Goal: Task Accomplishment & Management: Manage account settings

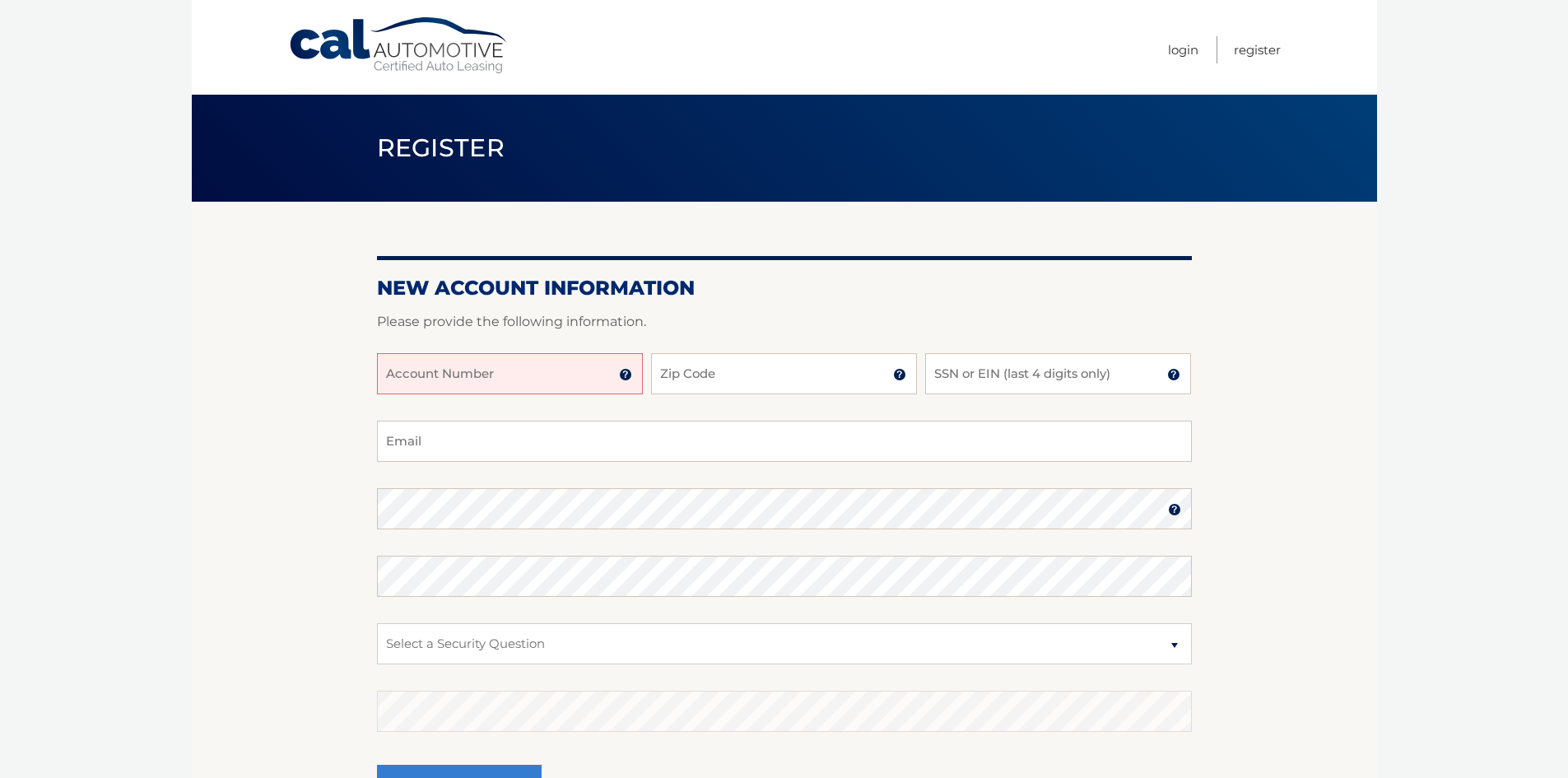
click at [435, 375] on input "Account Number" at bounding box center [510, 373] width 266 height 41
type input "44455999354"
type input "11576"
type input "0180"
type input "Dean@oefoods.com"
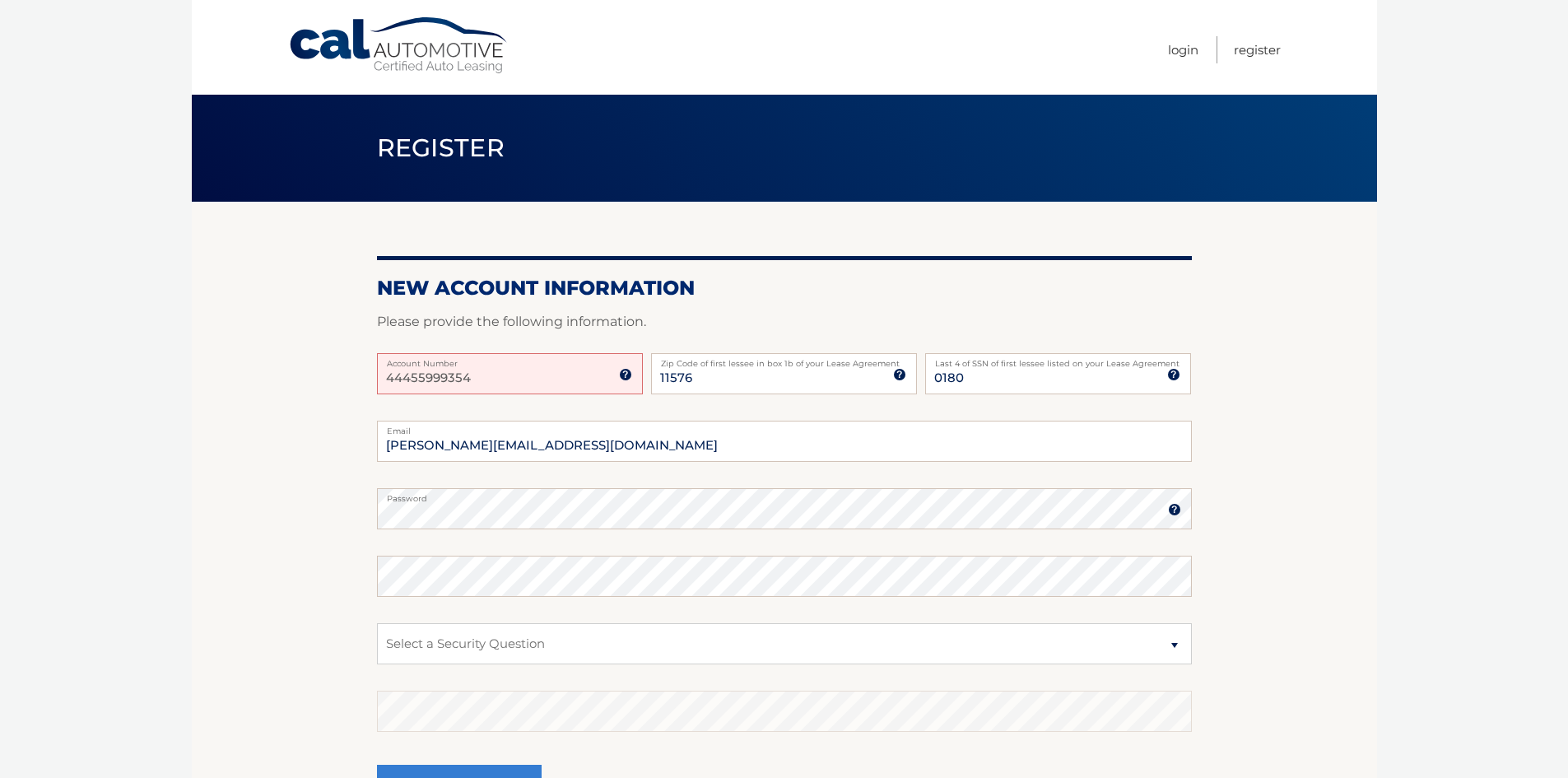
click at [1176, 510] on img at bounding box center [1174, 509] width 13 height 13
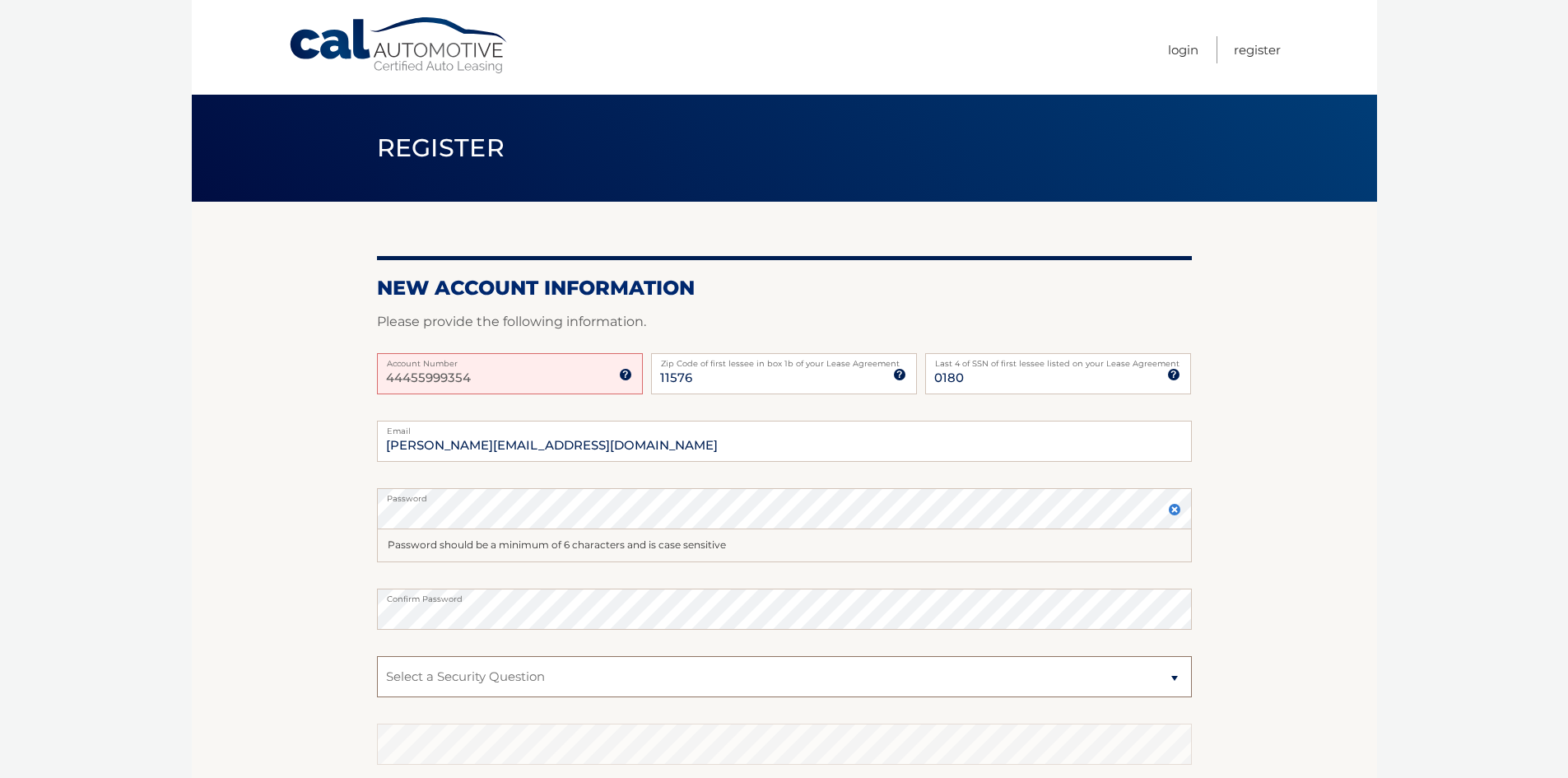
click at [562, 673] on select "Select a Security Question What was the name of your elementary school? What is…" at bounding box center [784, 676] width 815 height 41
click at [1351, 610] on section "New Account Information Please provide the following information. 44455999354 A…" at bounding box center [784, 540] width 1185 height 676
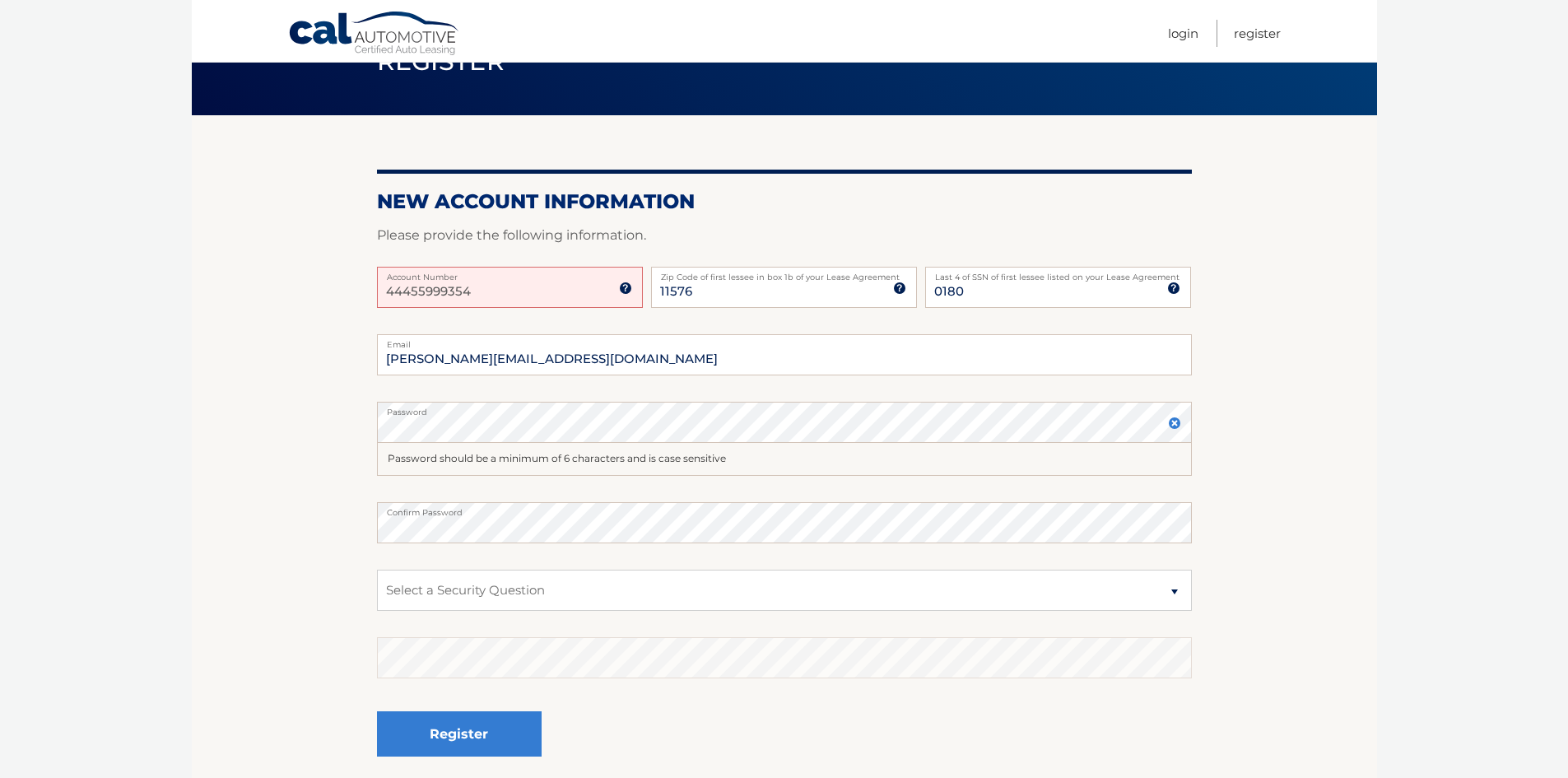
scroll to position [60, 0]
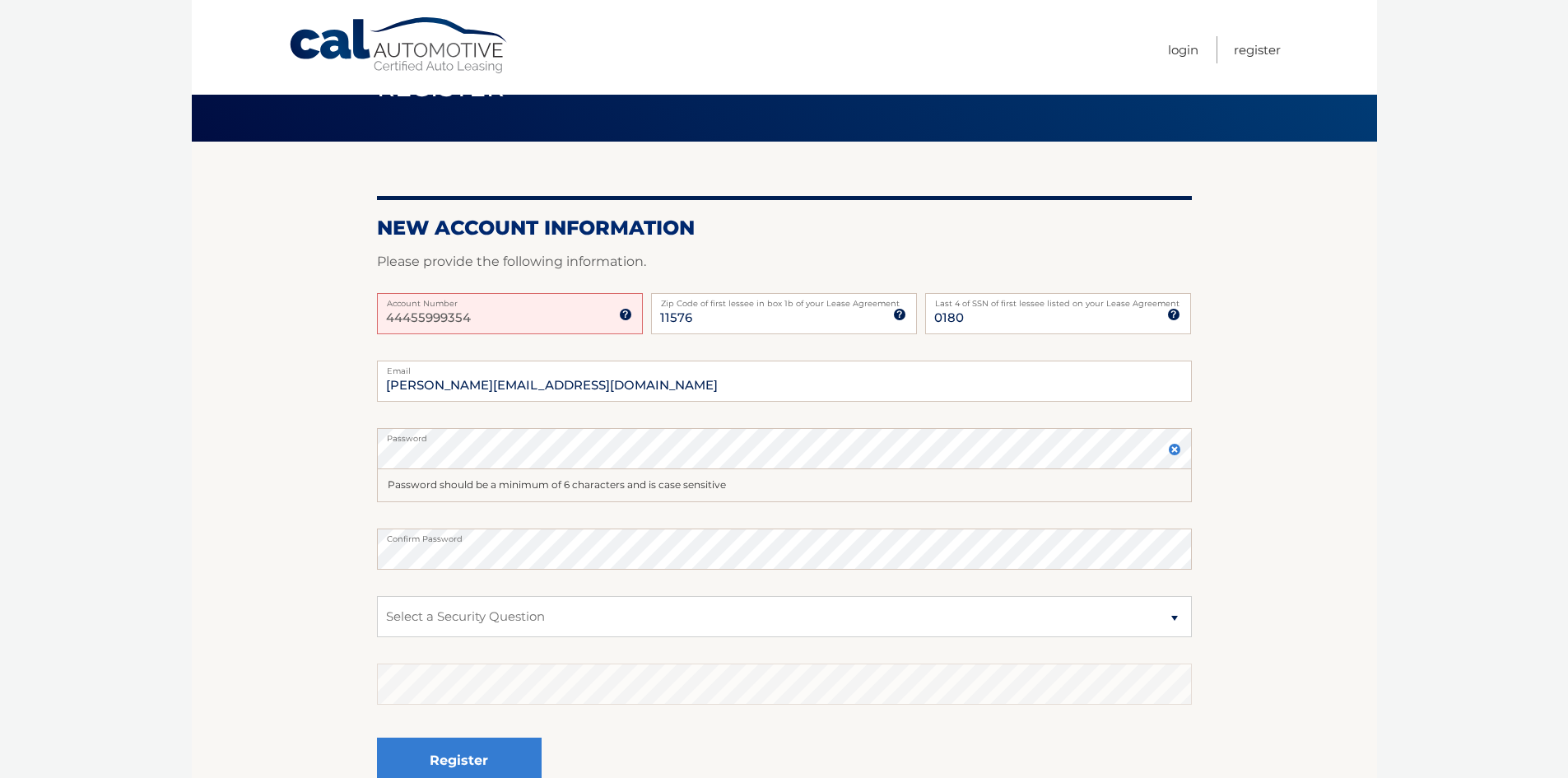
click at [515, 642] on fieldset "Dean@oefoods.com Email Password Password should be a minimum of 6 characters an…" at bounding box center [784, 589] width 815 height 457
click at [518, 622] on select "Select a Security Question What was the name of your elementary school? What is…" at bounding box center [784, 617] width 815 height 41
select select "4"
click at [377, 596] on select "Select a Security Question What was the name of your elementary school? What is…" at bounding box center [784, 617] width 815 height 41
click at [498, 750] on button "Register" at bounding box center [459, 760] width 165 height 45
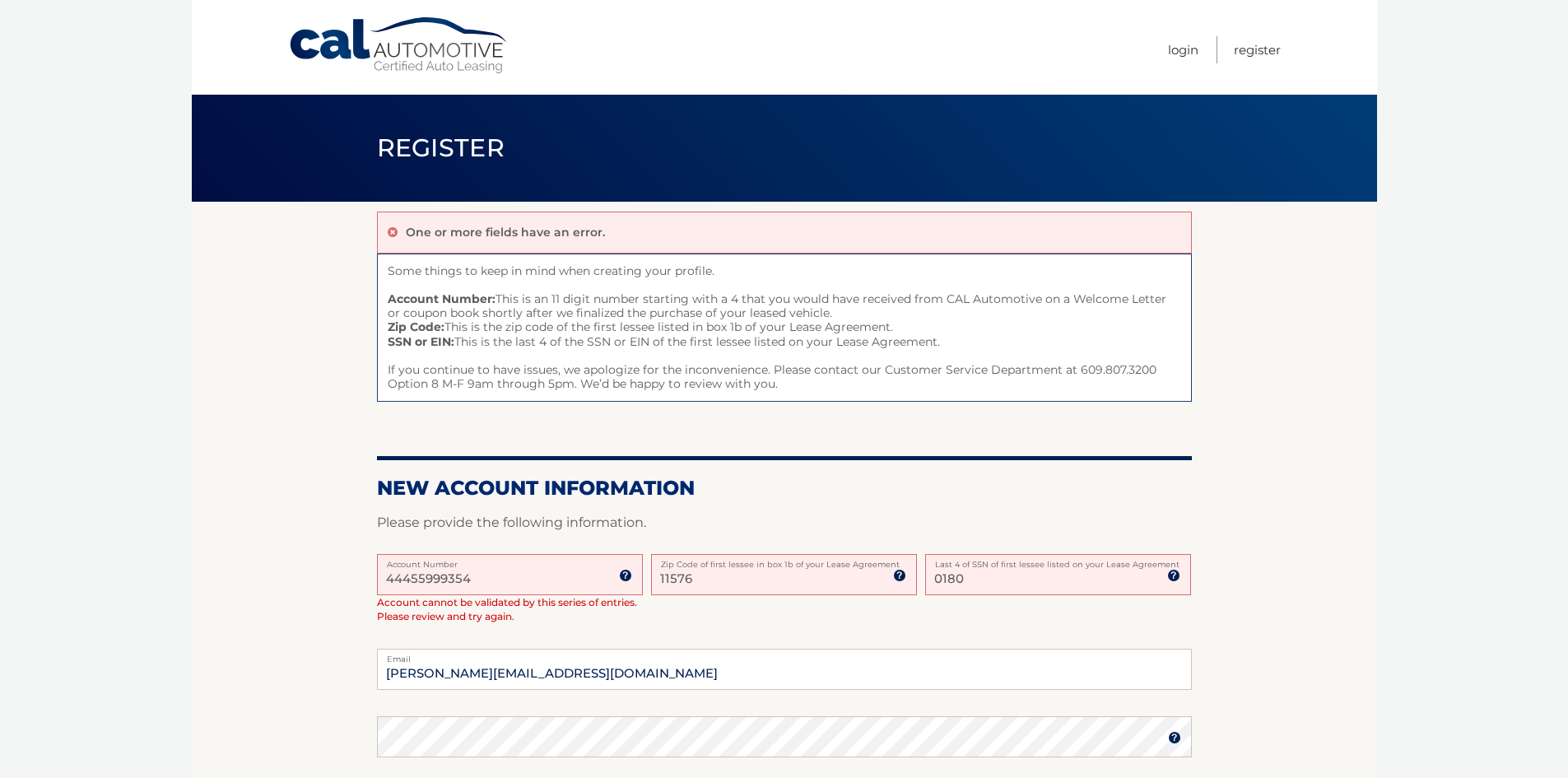
click at [526, 583] on input "44455999354" at bounding box center [510, 574] width 266 height 41
drag, startPoint x: 526, startPoint y: 583, endPoint x: 268, endPoint y: 579, distance: 258.0
click at [268, 579] on section "One or more fields have an error. Some things to keep in mind when creating you…" at bounding box center [784, 637] width 1185 height 871
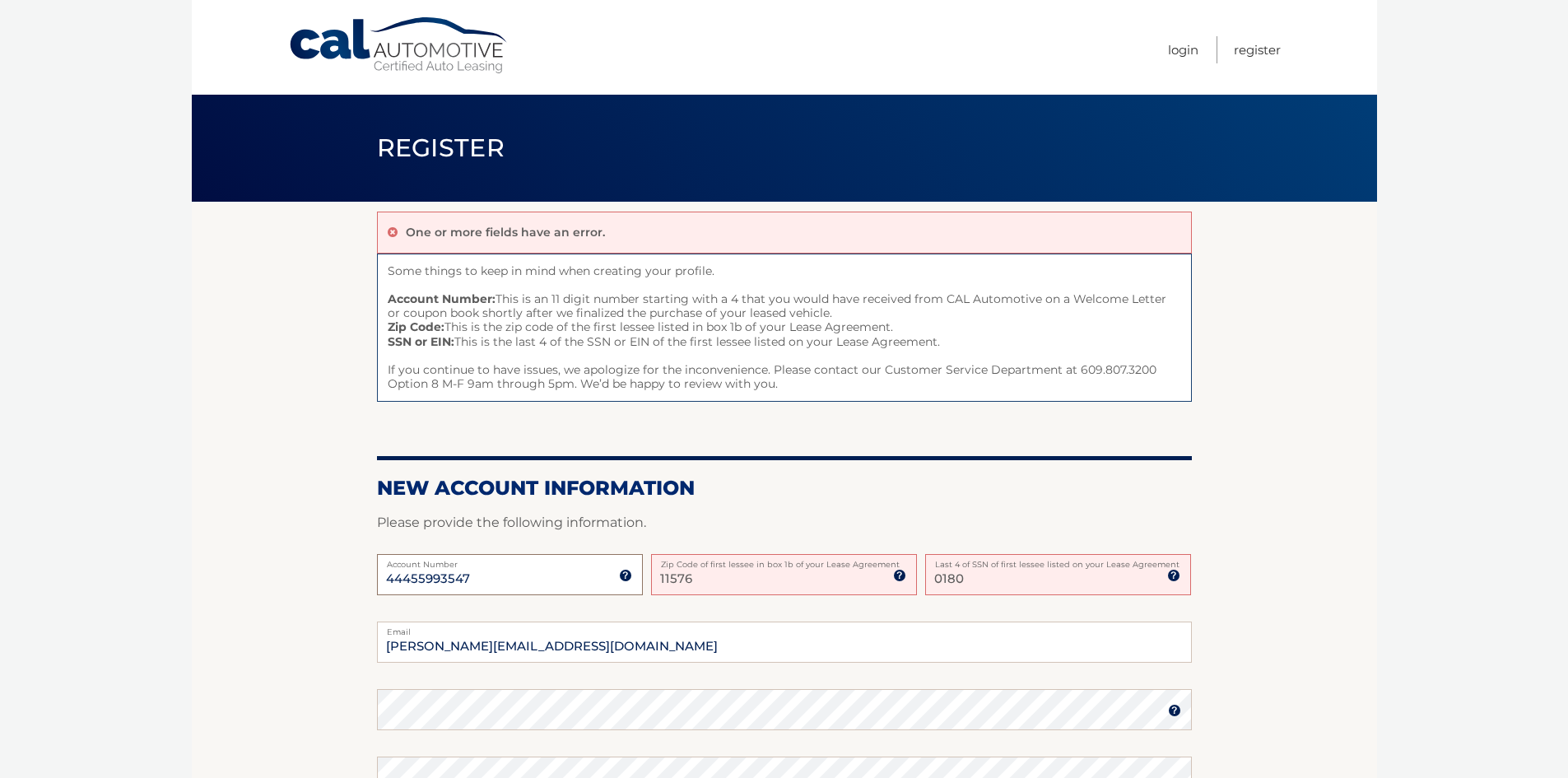
type input "44455993547"
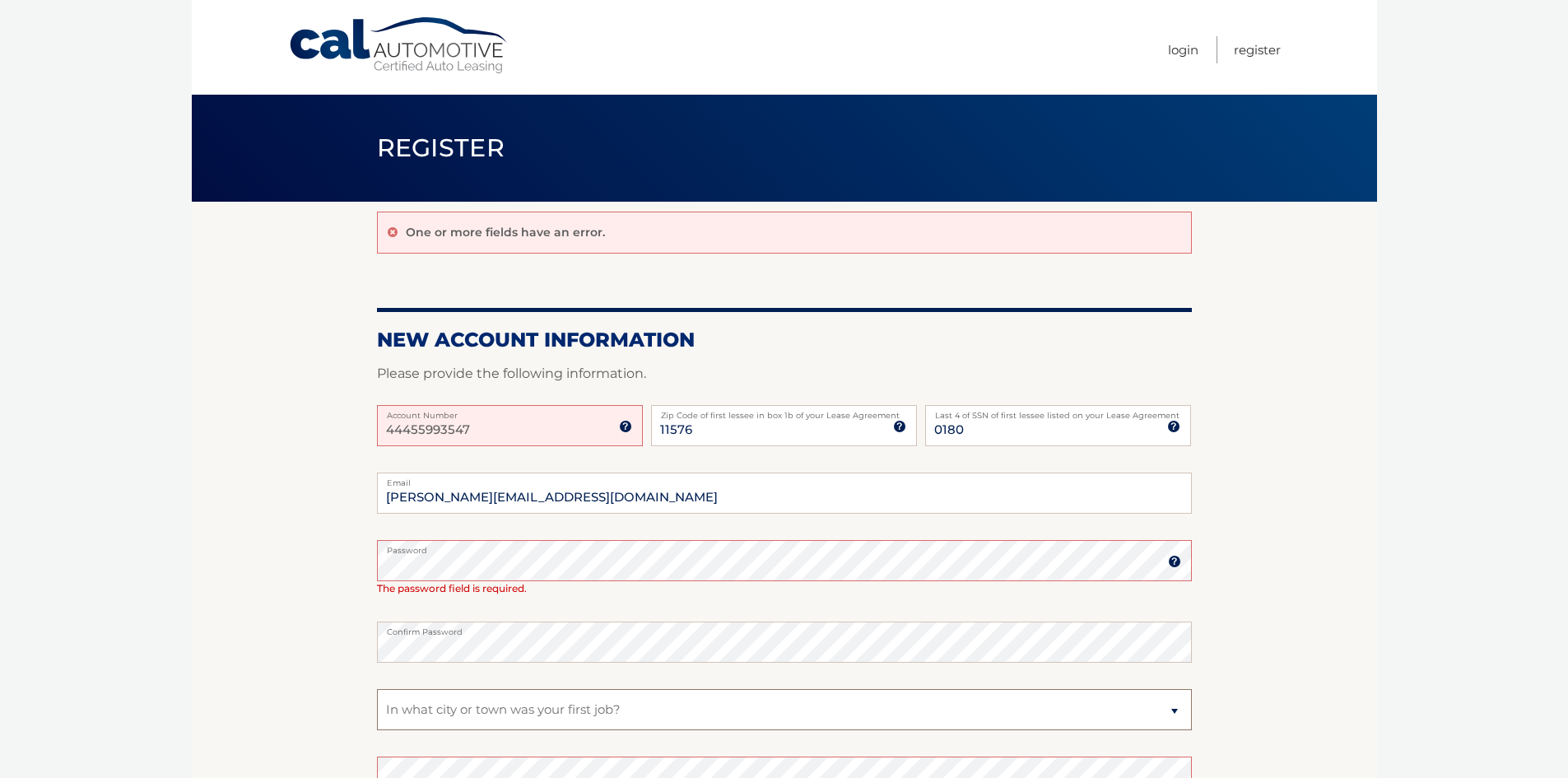
click at [455, 709] on select "Select a Security Question What was the name of your elementary school? What is…" at bounding box center [784, 709] width 815 height 41
click at [377, 689] on select "Select a Security Question What was the name of your elementary school? What is…" at bounding box center [784, 709] width 815 height 41
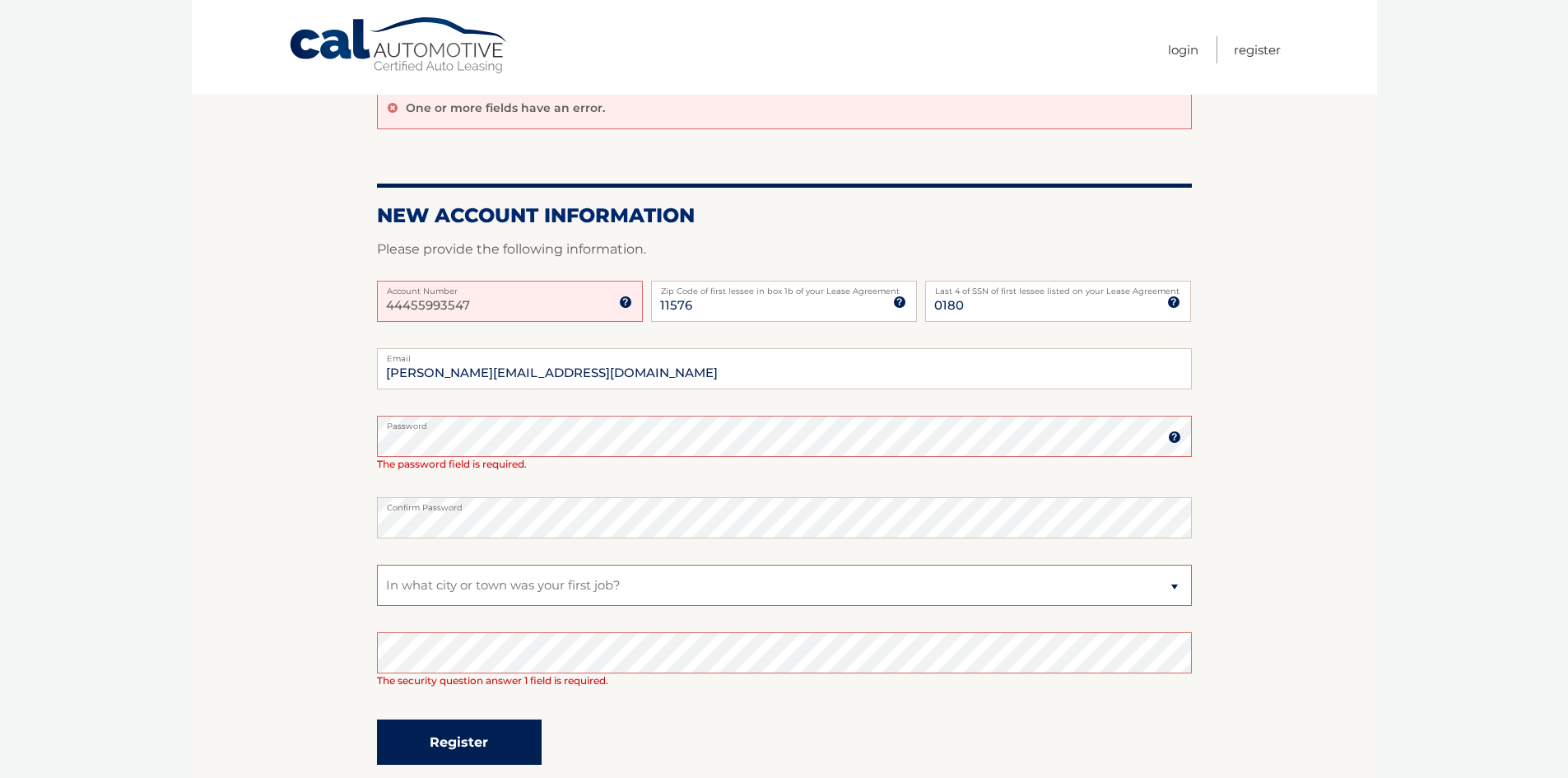
scroll to position [271, 0]
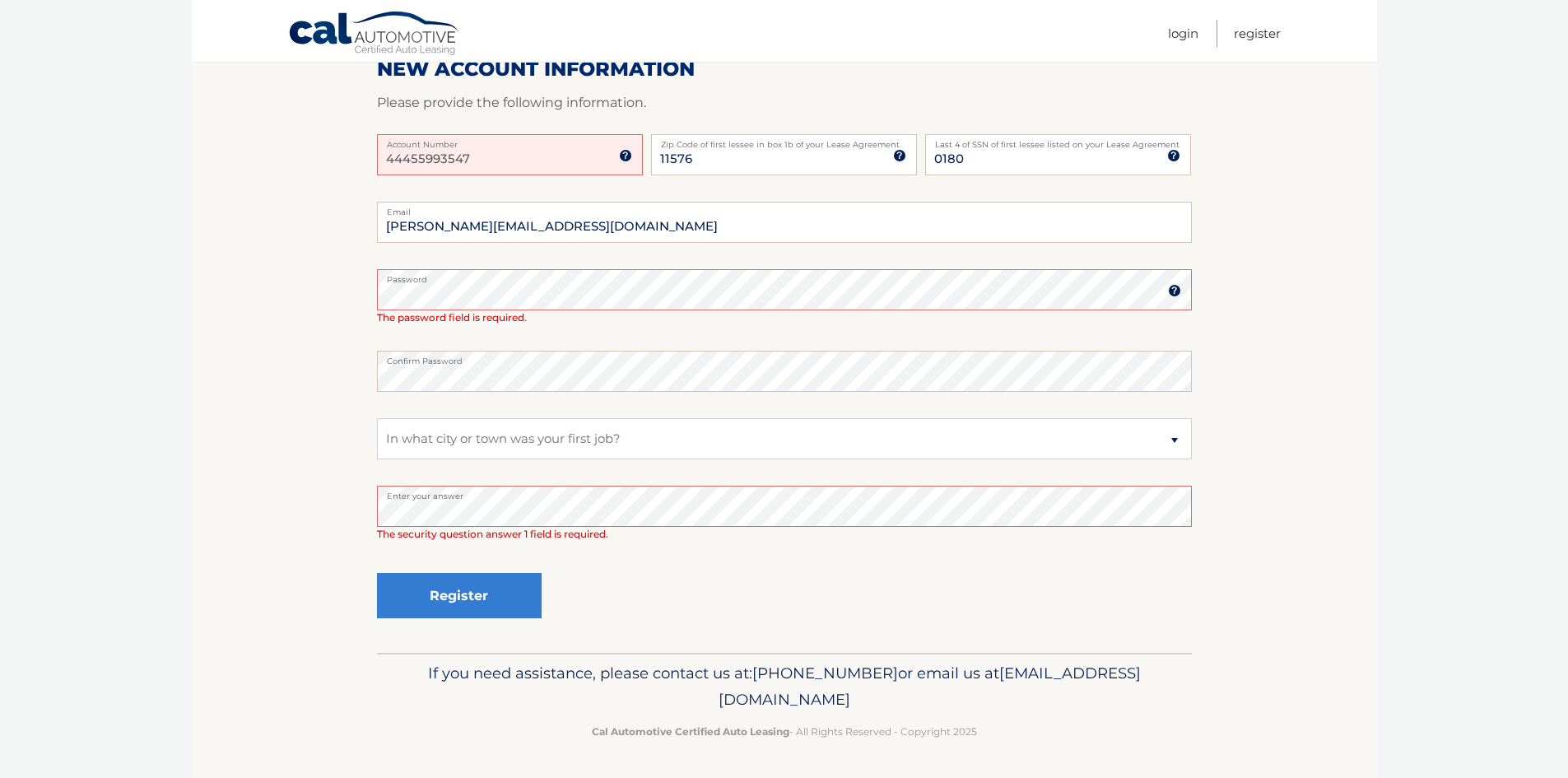
click at [783, 615] on div "Register" at bounding box center [784, 596] width 815 height 60
click at [290, 301] on section "One or more fields have an error. New Account Information Please provide the fo…" at bounding box center [784, 291] width 1185 height 722
click at [743, 621] on div "Register" at bounding box center [784, 596] width 815 height 60
click at [693, 596] on div "Register" at bounding box center [784, 596] width 815 height 60
click at [508, 591] on button "Register" at bounding box center [459, 596] width 165 height 45
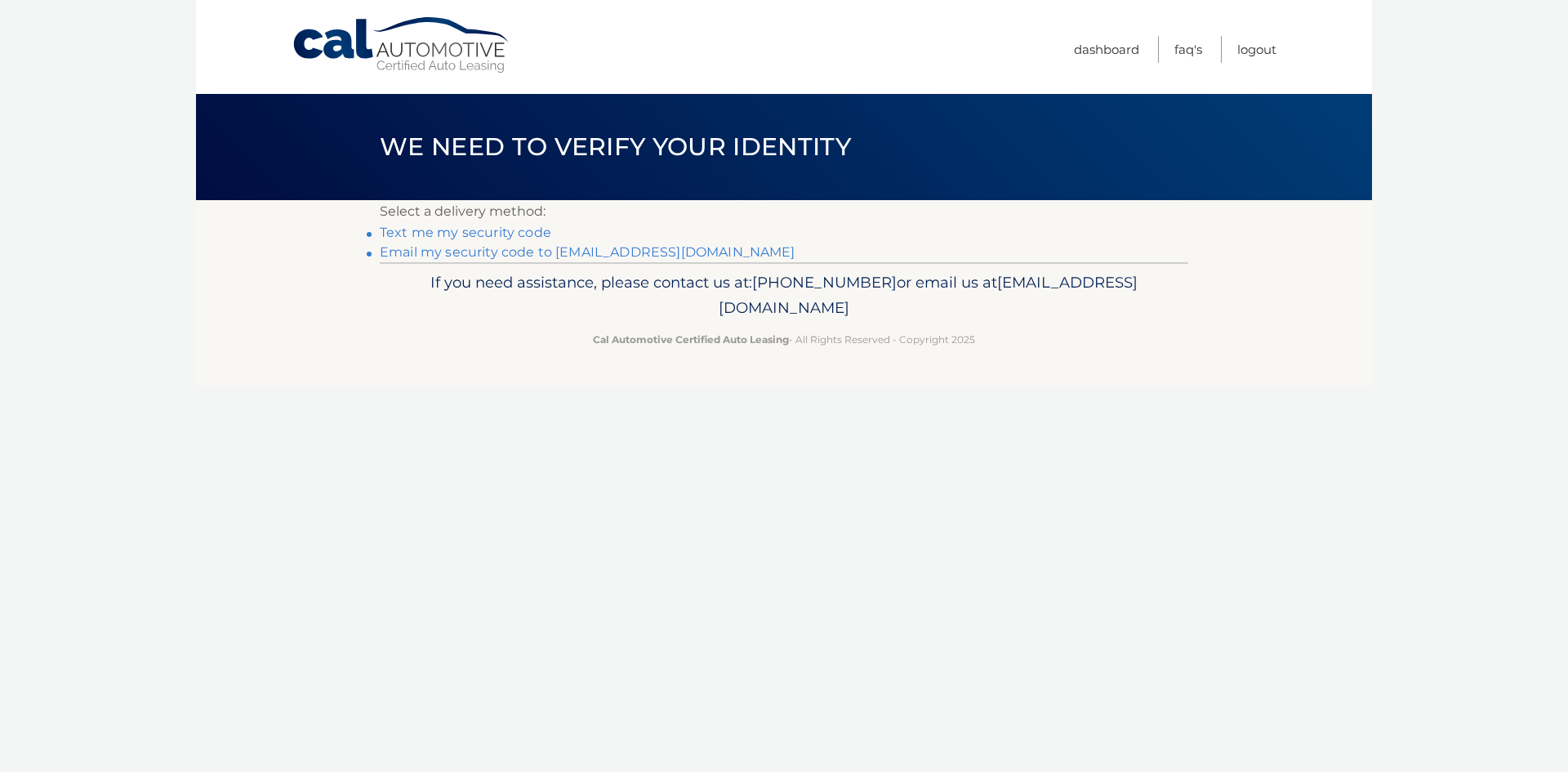
click at [478, 232] on link "Text me my security code" at bounding box center [465, 232] width 172 height 16
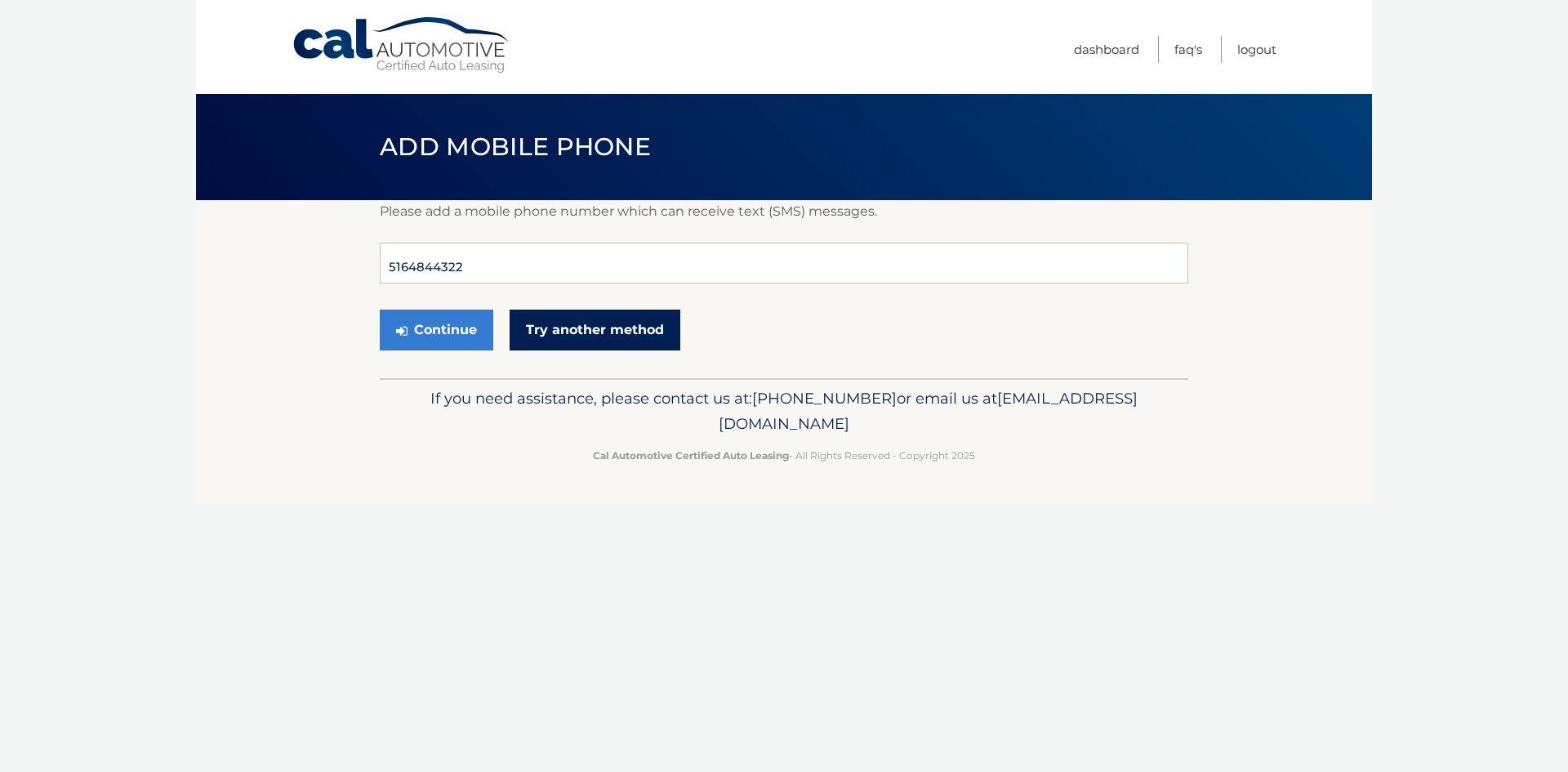
click at [549, 325] on link "Try another method" at bounding box center [595, 330] width 171 height 41
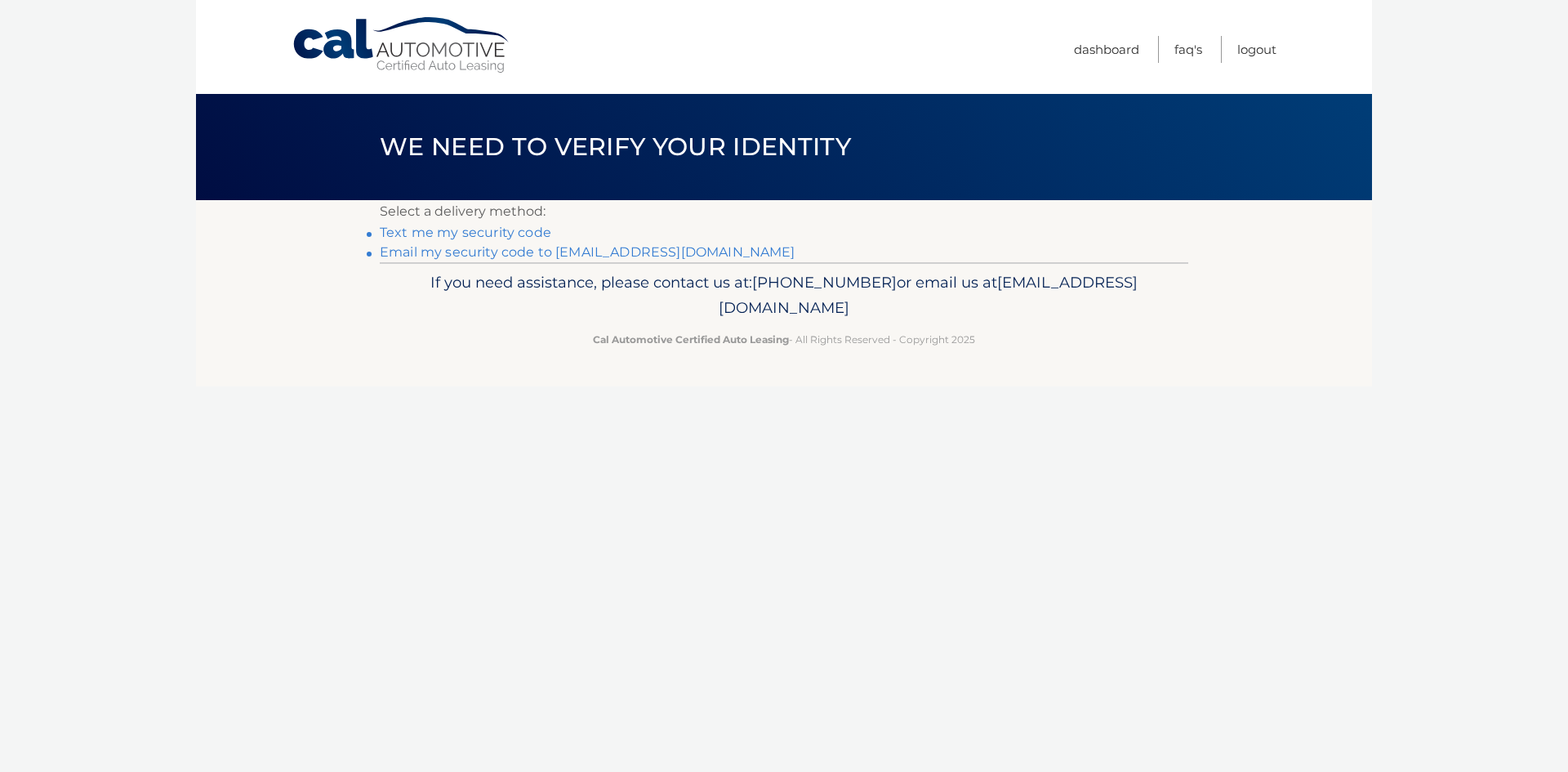
click at [543, 254] on link "Email my security code to d***@oefoods.com" at bounding box center [587, 252] width 416 height 16
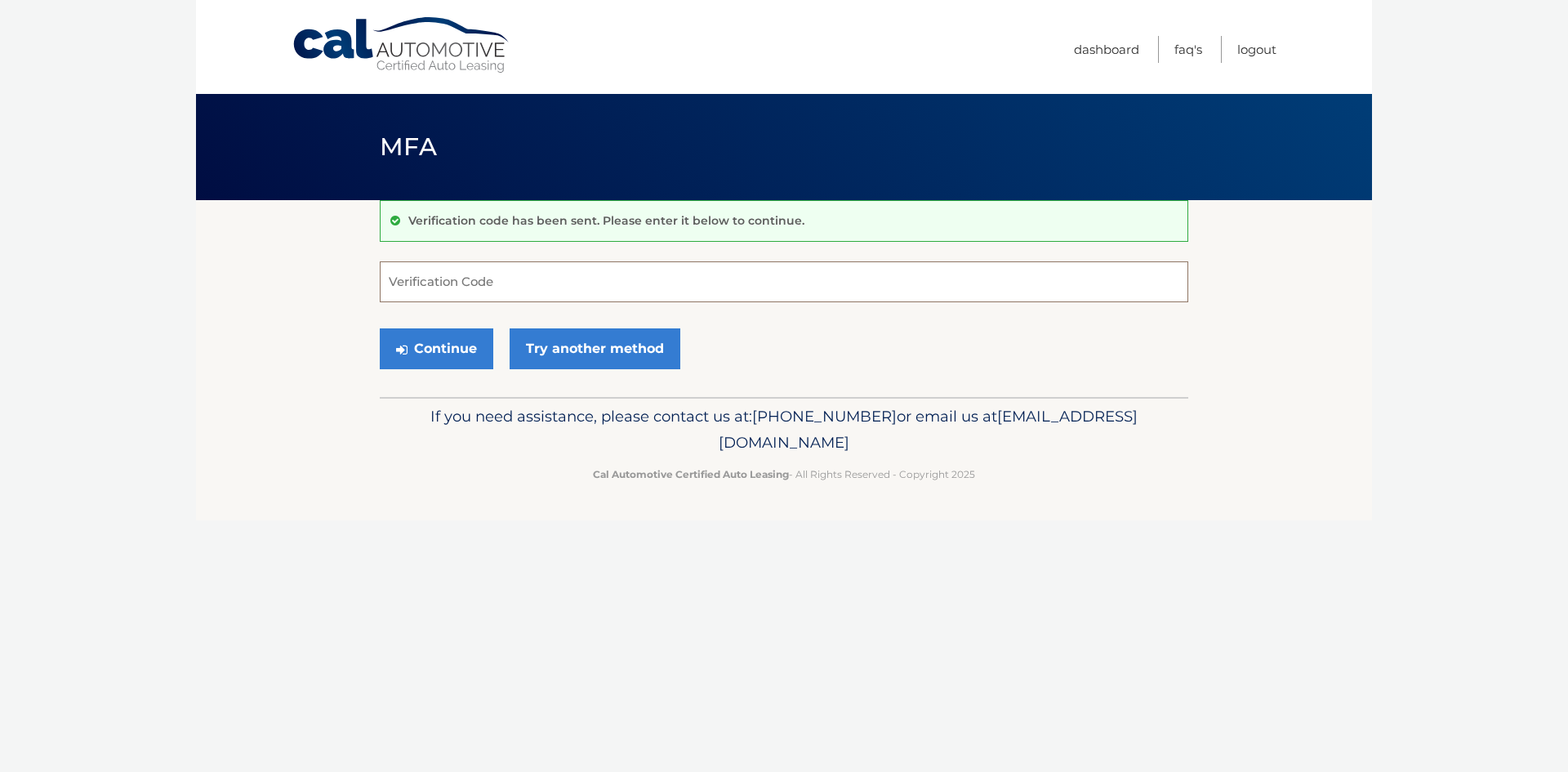
click at [525, 284] on input "Verification Code" at bounding box center [784, 281] width 808 height 41
type input "337551"
click at [437, 342] on button "Continue" at bounding box center [436, 349] width 114 height 41
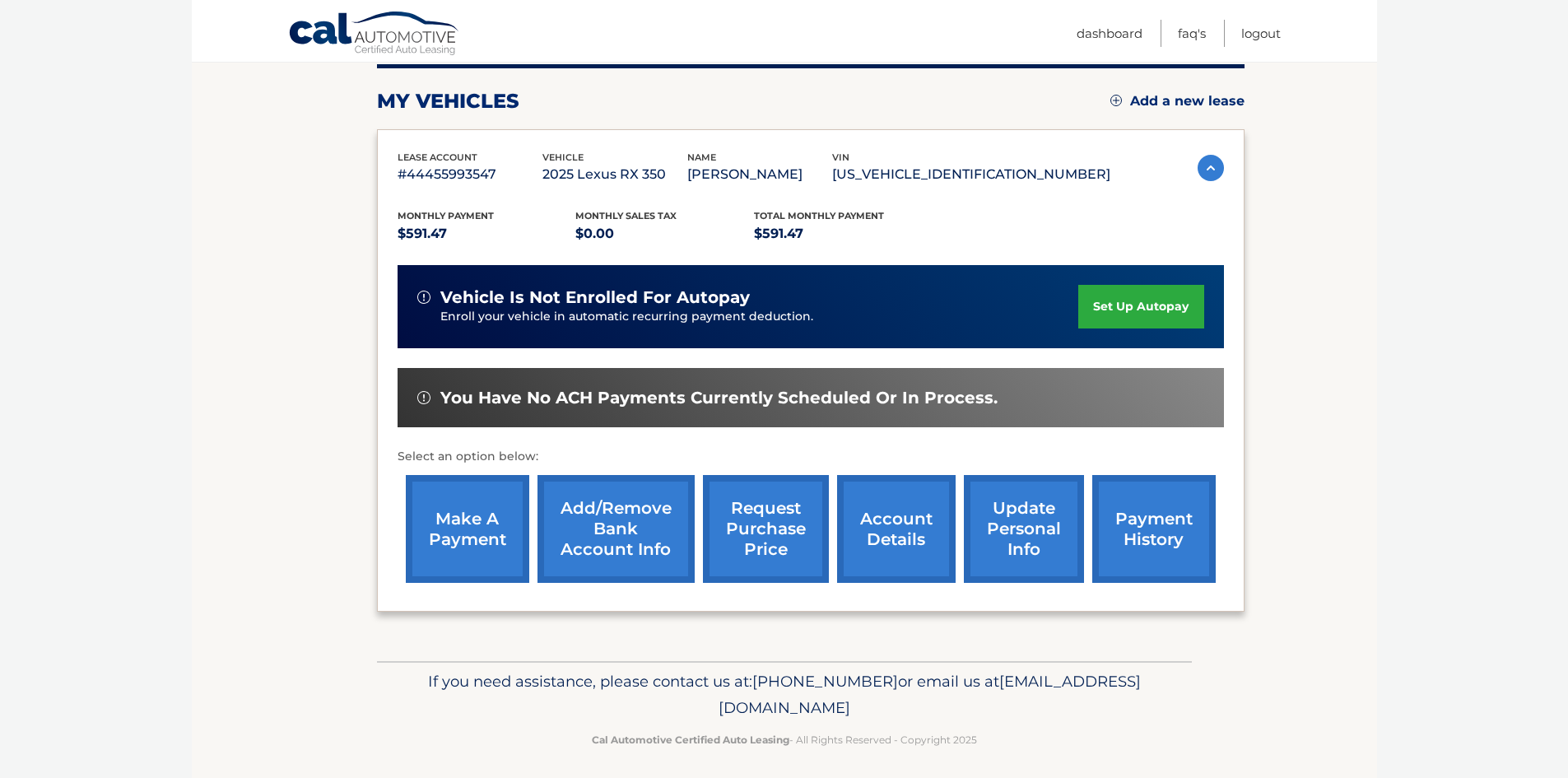
scroll to position [220, 0]
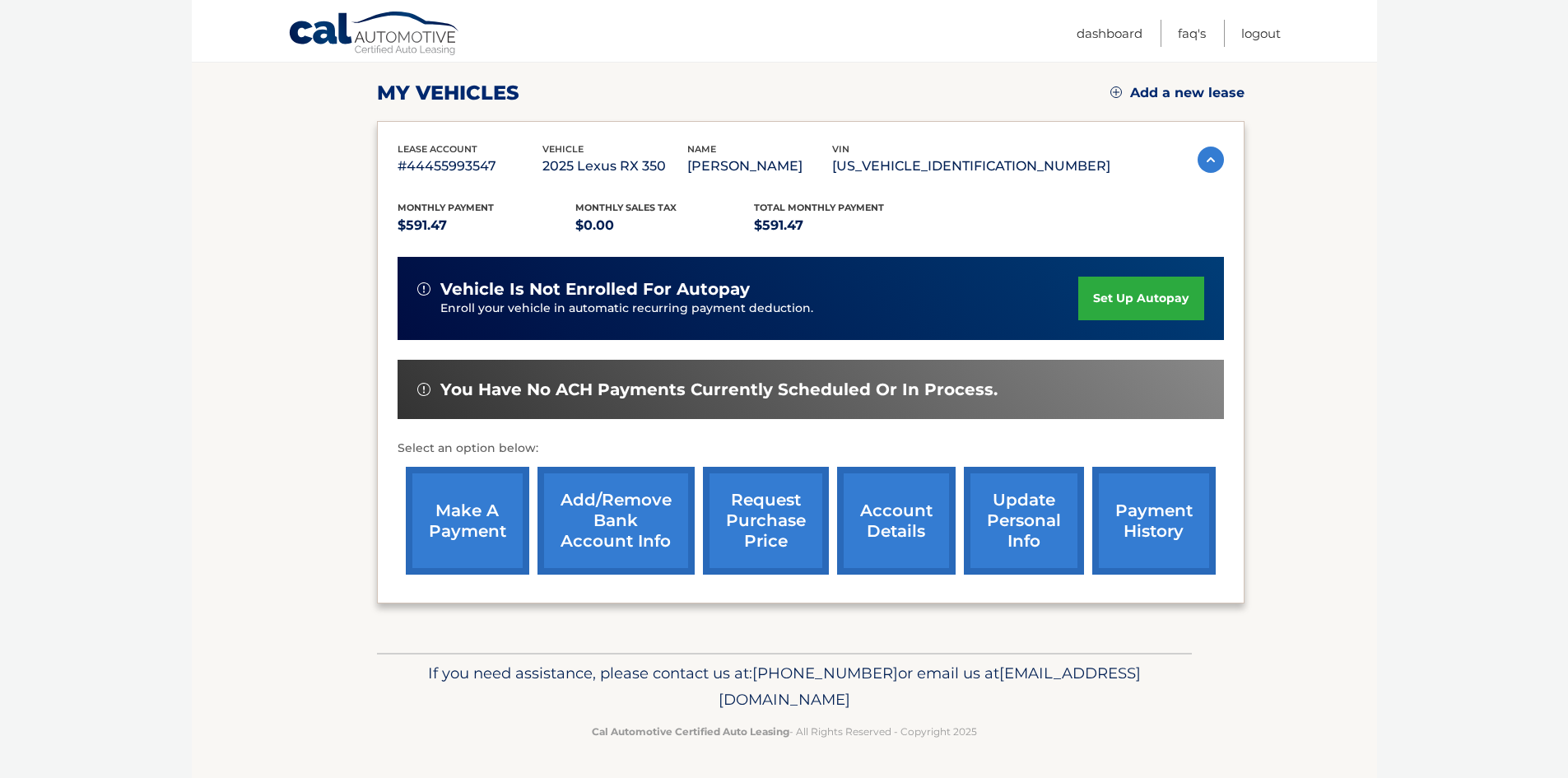
click at [1132, 294] on link "set up autopay" at bounding box center [1141, 299] width 125 height 44
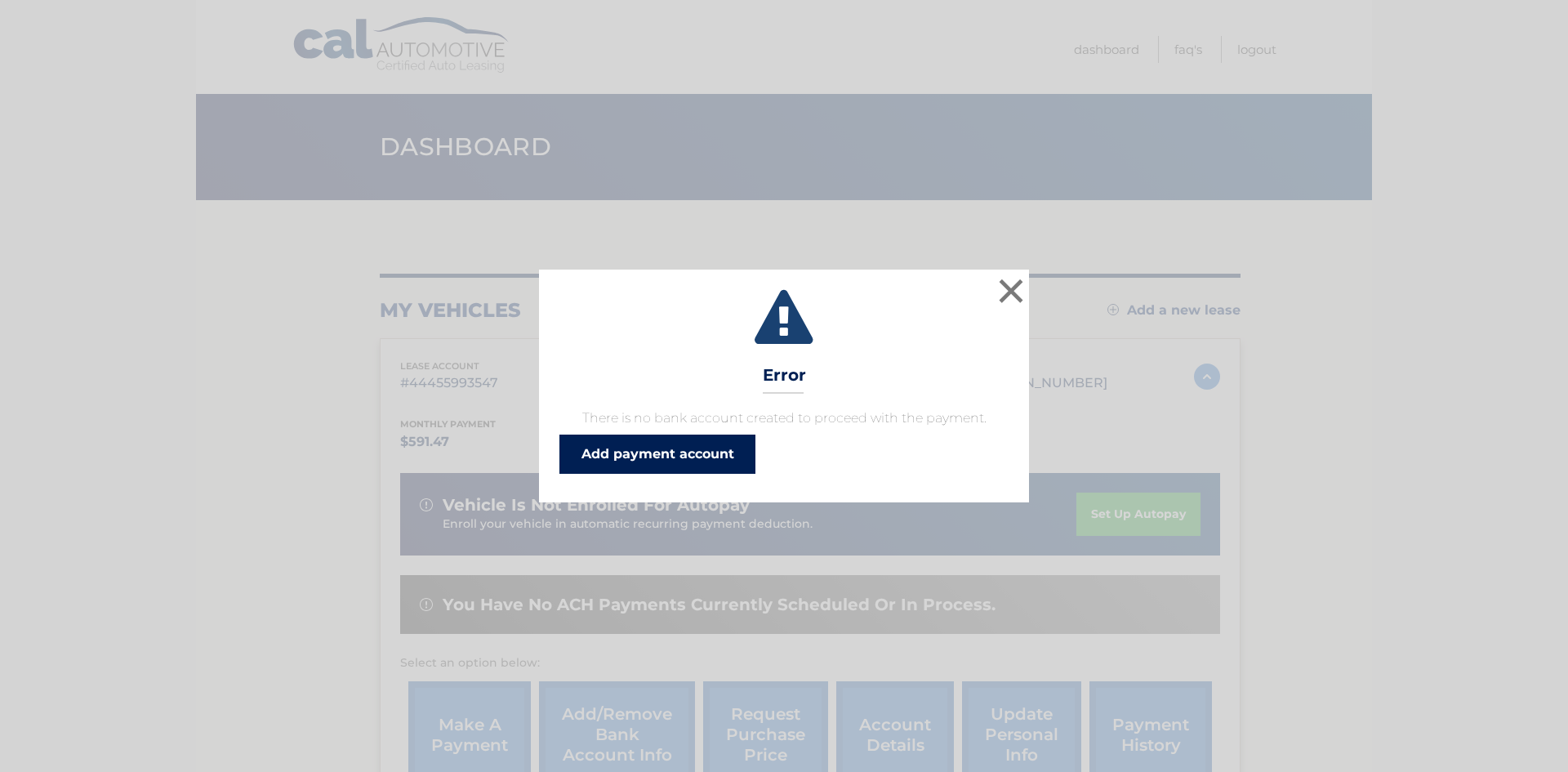
click at [670, 451] on link "Add payment account" at bounding box center [657, 454] width 196 height 39
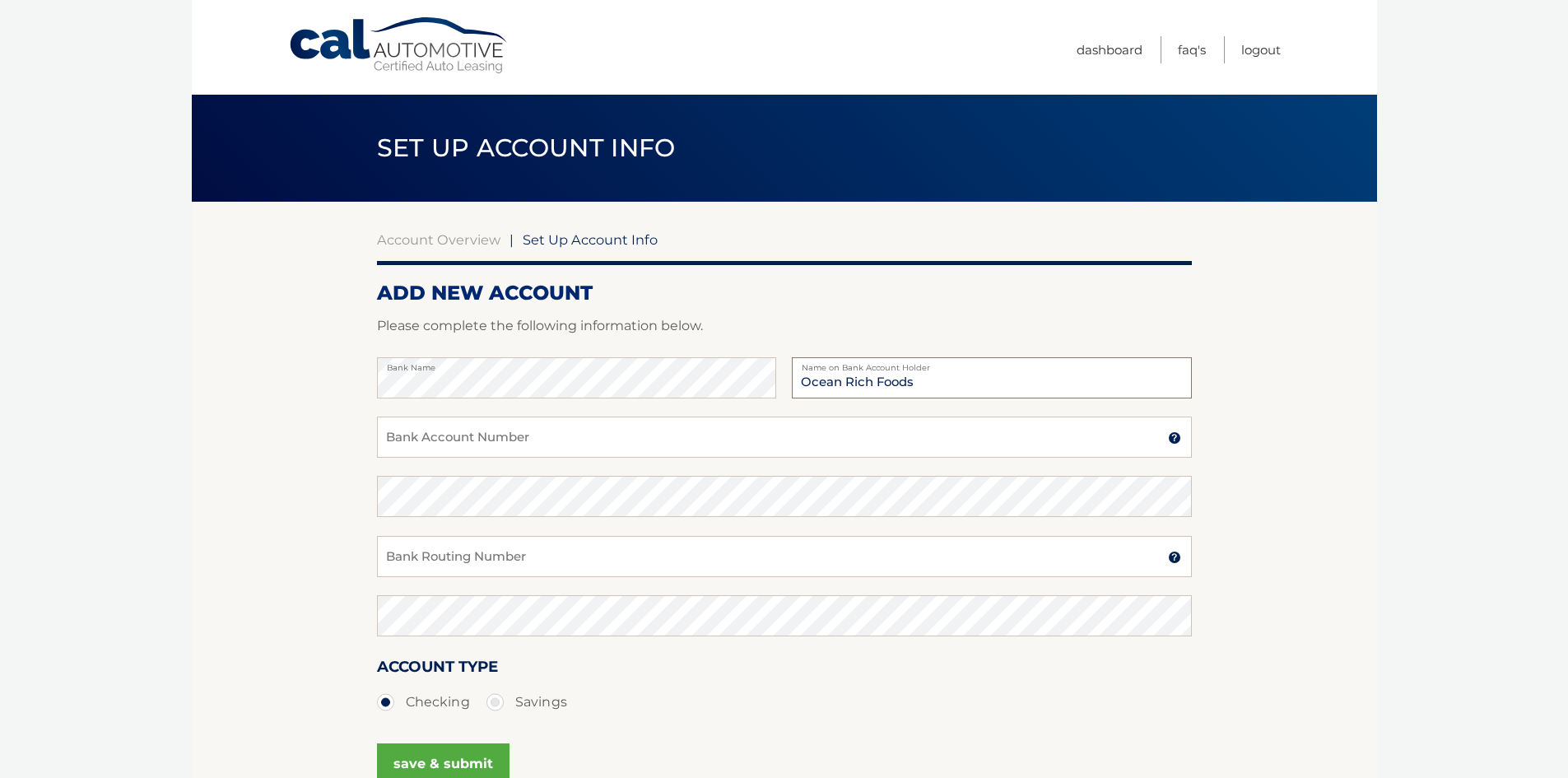
type input "Ocean Rich Foods"
click at [493, 441] on input "Bank Account Number" at bounding box center [784, 437] width 815 height 41
type input "7922916825"
click at [497, 565] on input "Bank Routing Number" at bounding box center [784, 556] width 815 height 41
type input "0"
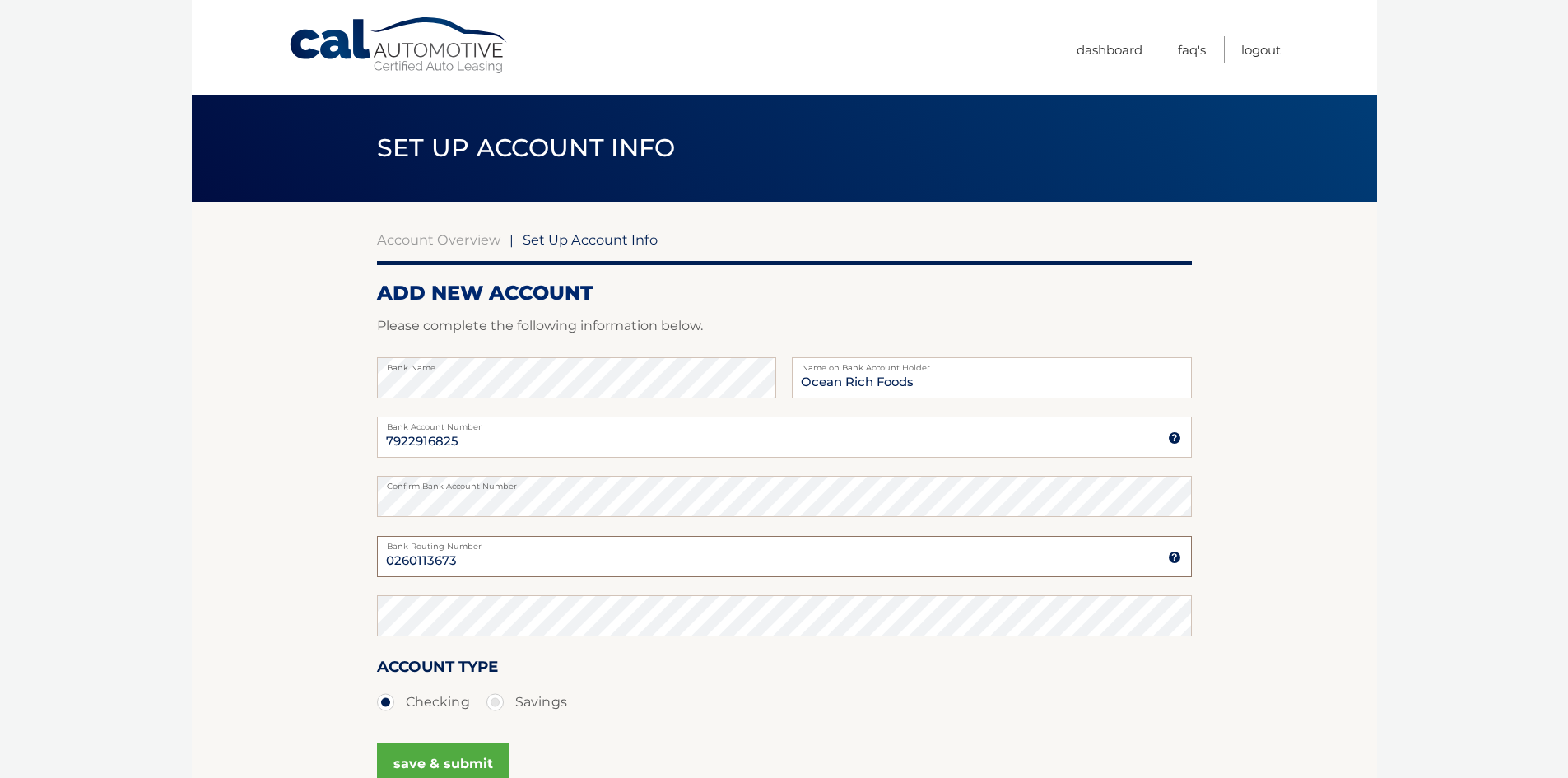
type input "0260113673"
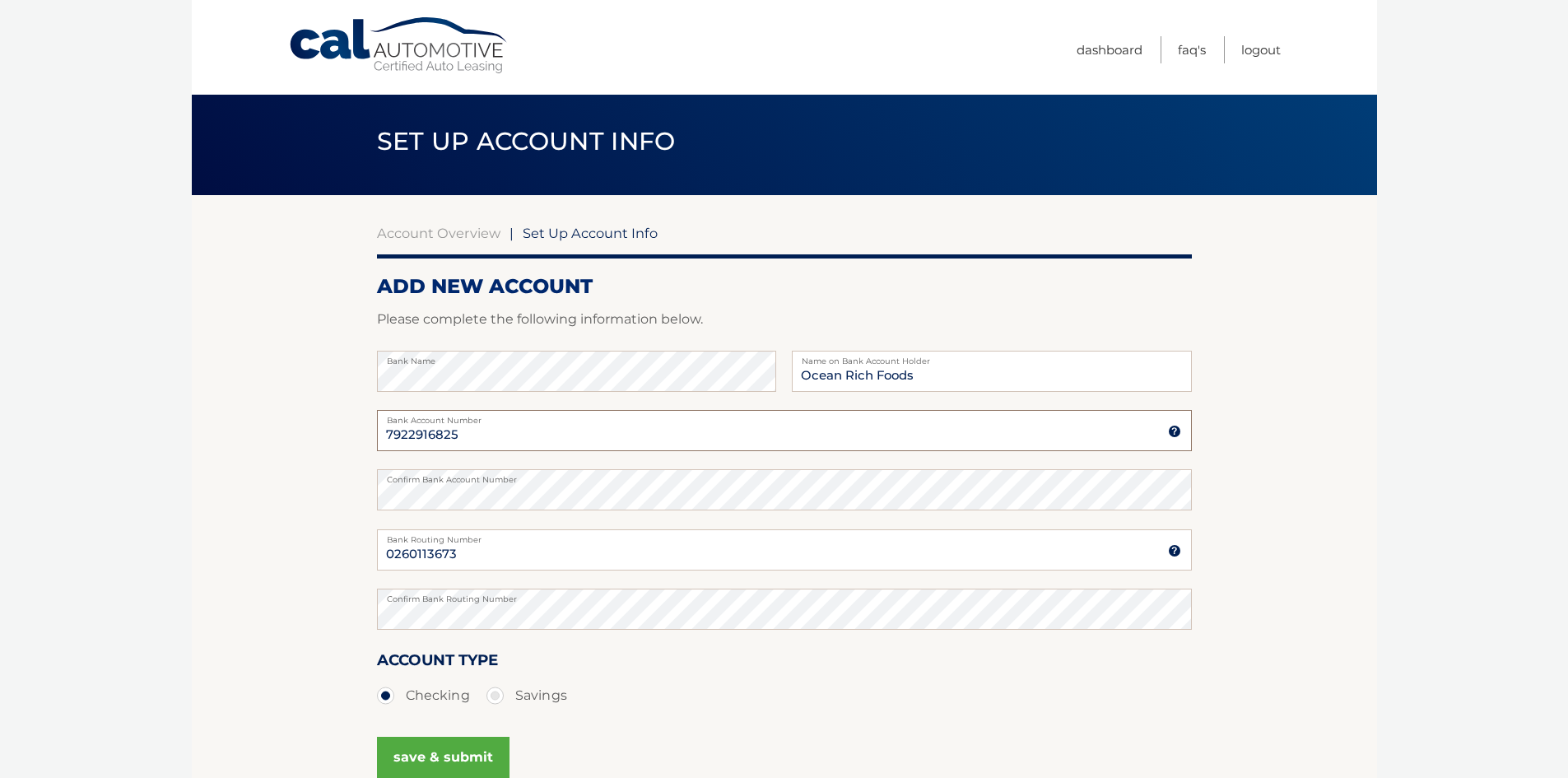
drag, startPoint x: 504, startPoint y: 428, endPoint x: 307, endPoint y: 416, distance: 197.4
click at [307, 416] on section "Account Overview | Set Up Account Info ADD NEW ACCOUNT Please complete the foll…" at bounding box center [784, 509] width 1185 height 628
type input "7922916825"
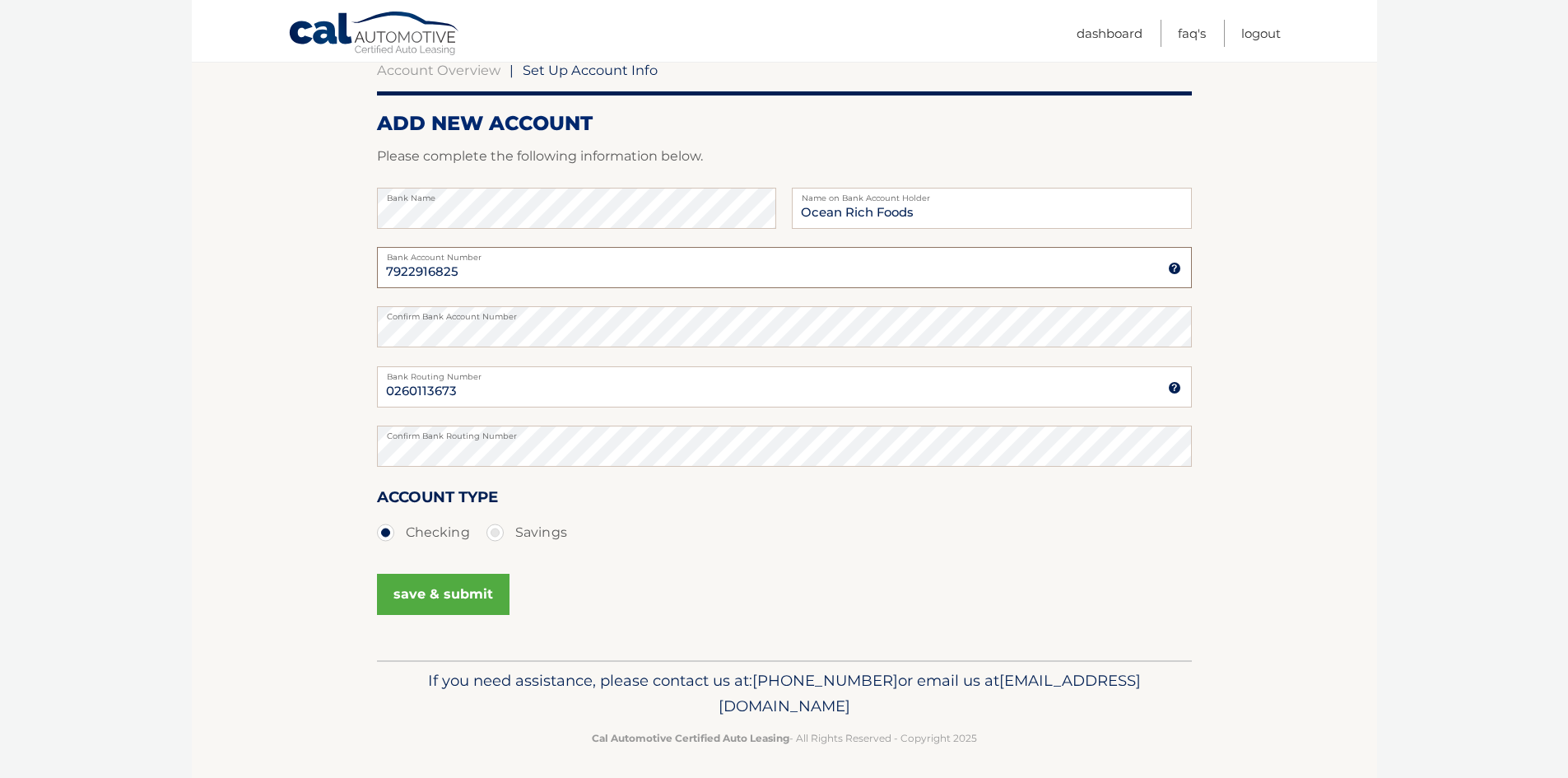
scroll to position [171, 0]
click at [451, 597] on button "save & submit" at bounding box center [443, 592] width 132 height 41
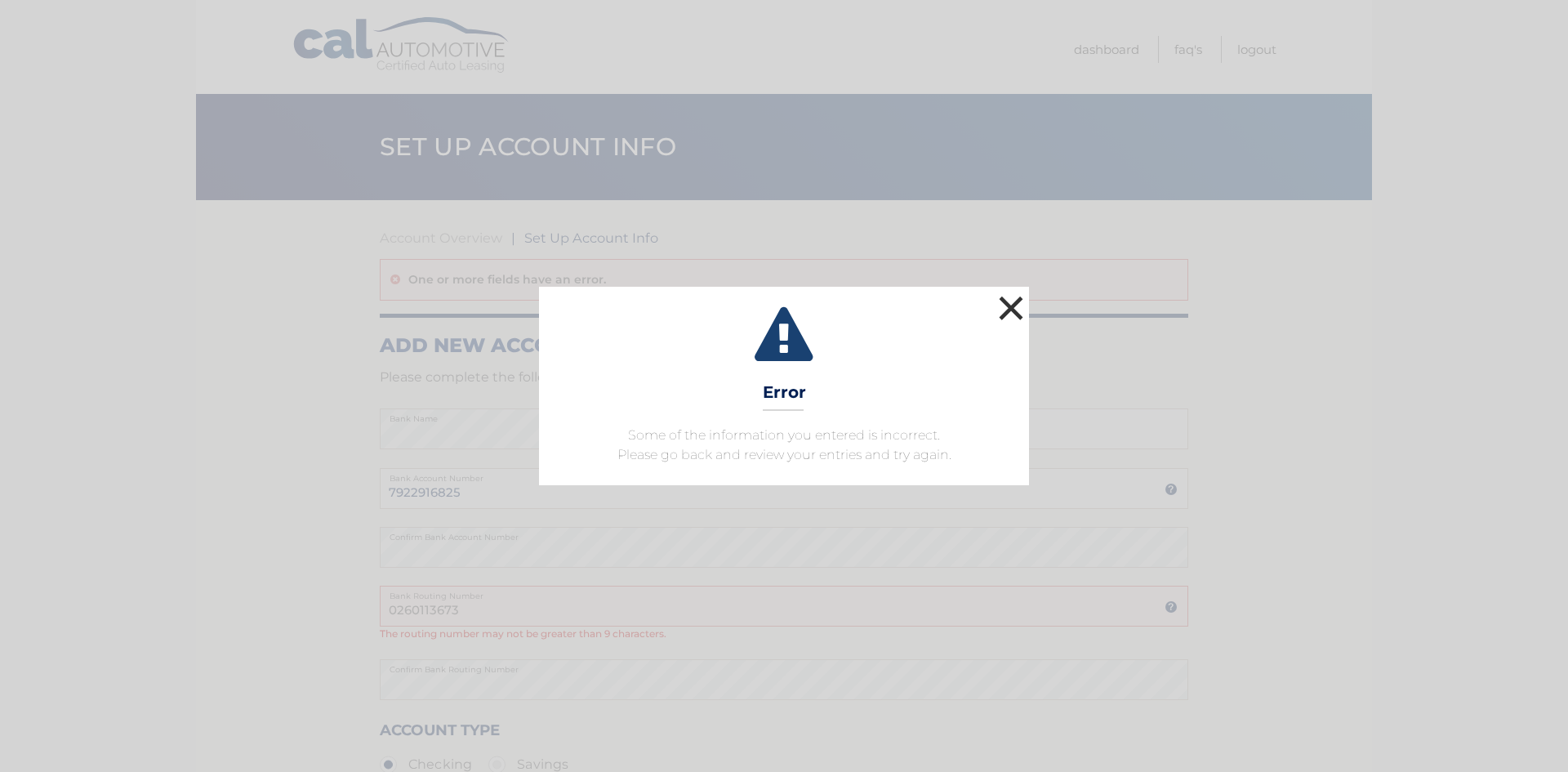
click at [1015, 302] on button "×" at bounding box center [1010, 307] width 32 height 32
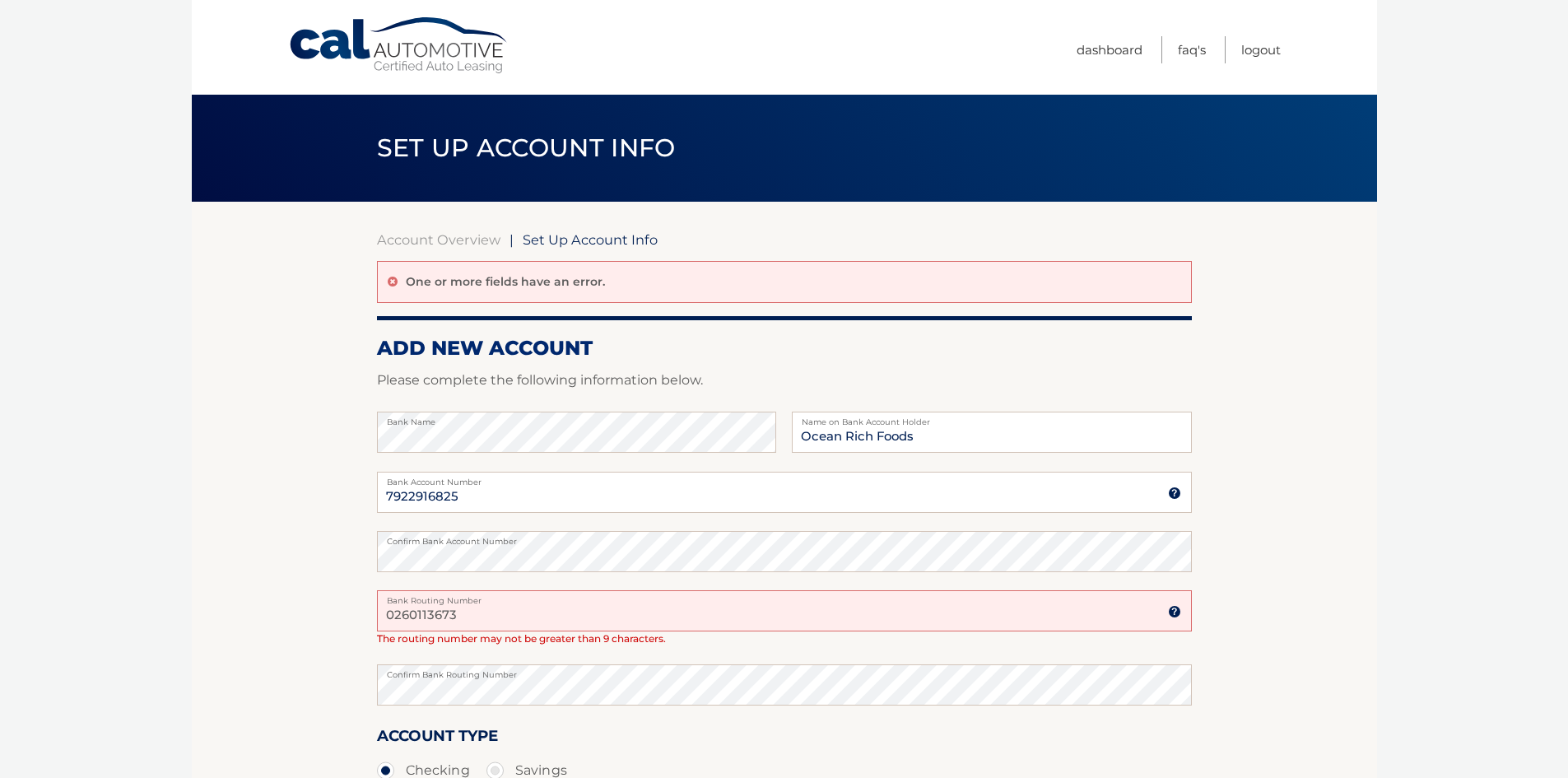
drag, startPoint x: 475, startPoint y: 612, endPoint x: 268, endPoint y: 603, distance: 207.2
click at [268, 603] on section "Account Overview | Set Up Account Info One or more fields have an error. ADD NE…" at bounding box center [784, 550] width 1185 height 698
type input "026013673"
click at [1223, 625] on section "Account Overview | Set Up Account Info One or more fields have an error. ADD NE…" at bounding box center [784, 550] width 1185 height 698
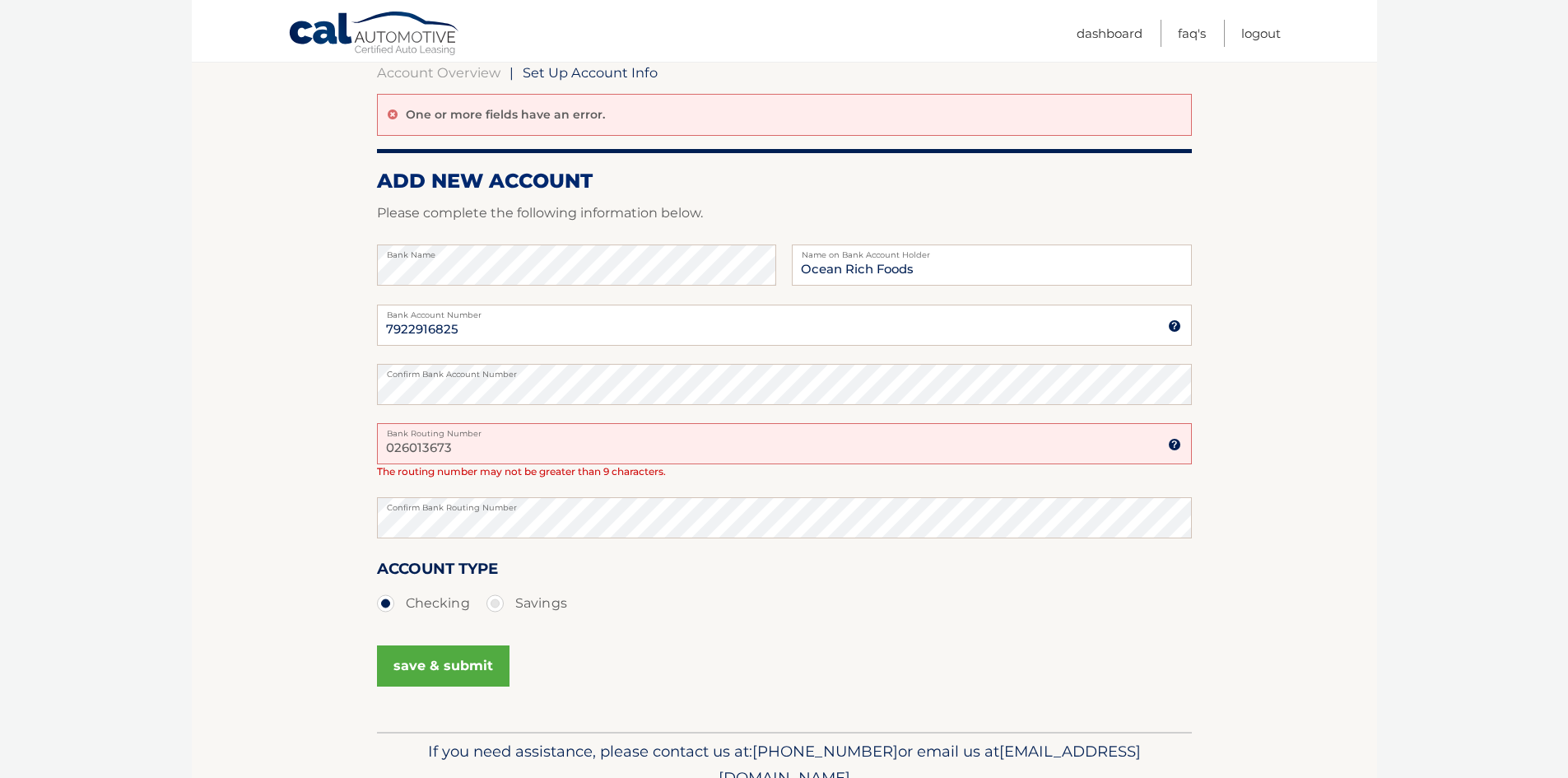
scroll to position [245, 0]
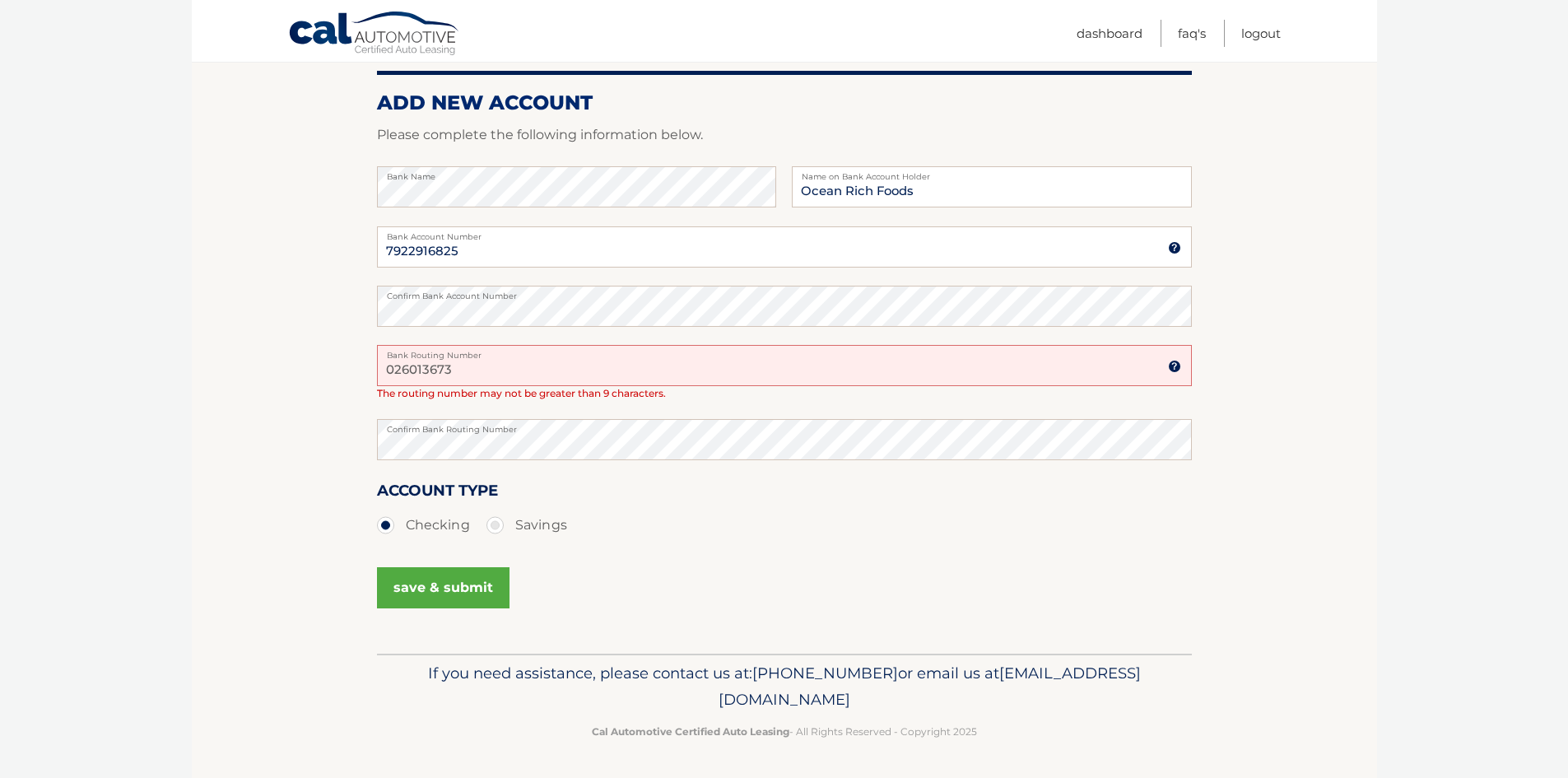
click at [436, 587] on button "save & submit" at bounding box center [443, 587] width 132 height 41
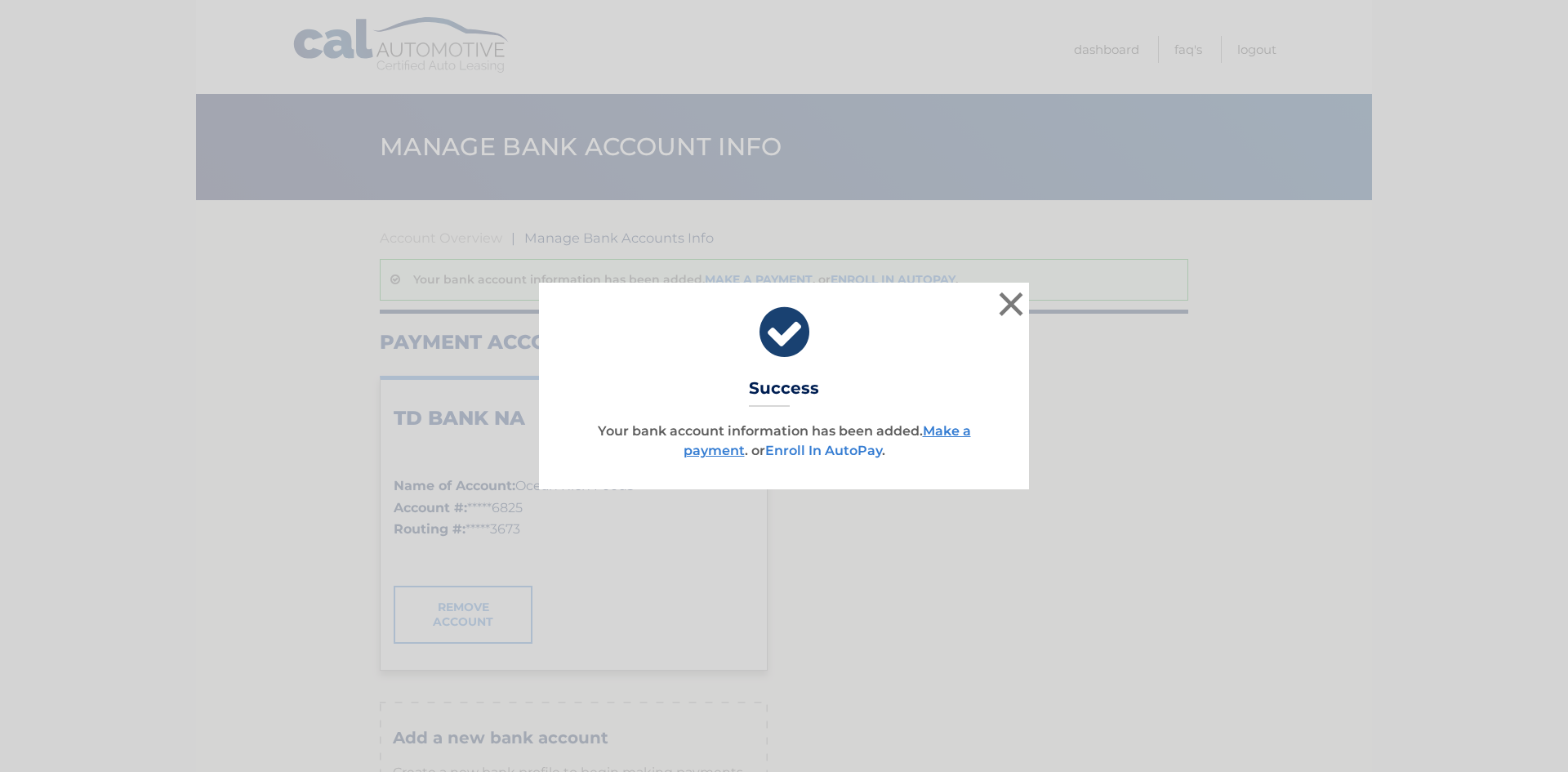
click at [803, 447] on link "Enroll In AutoPay" at bounding box center [823, 450] width 117 height 16
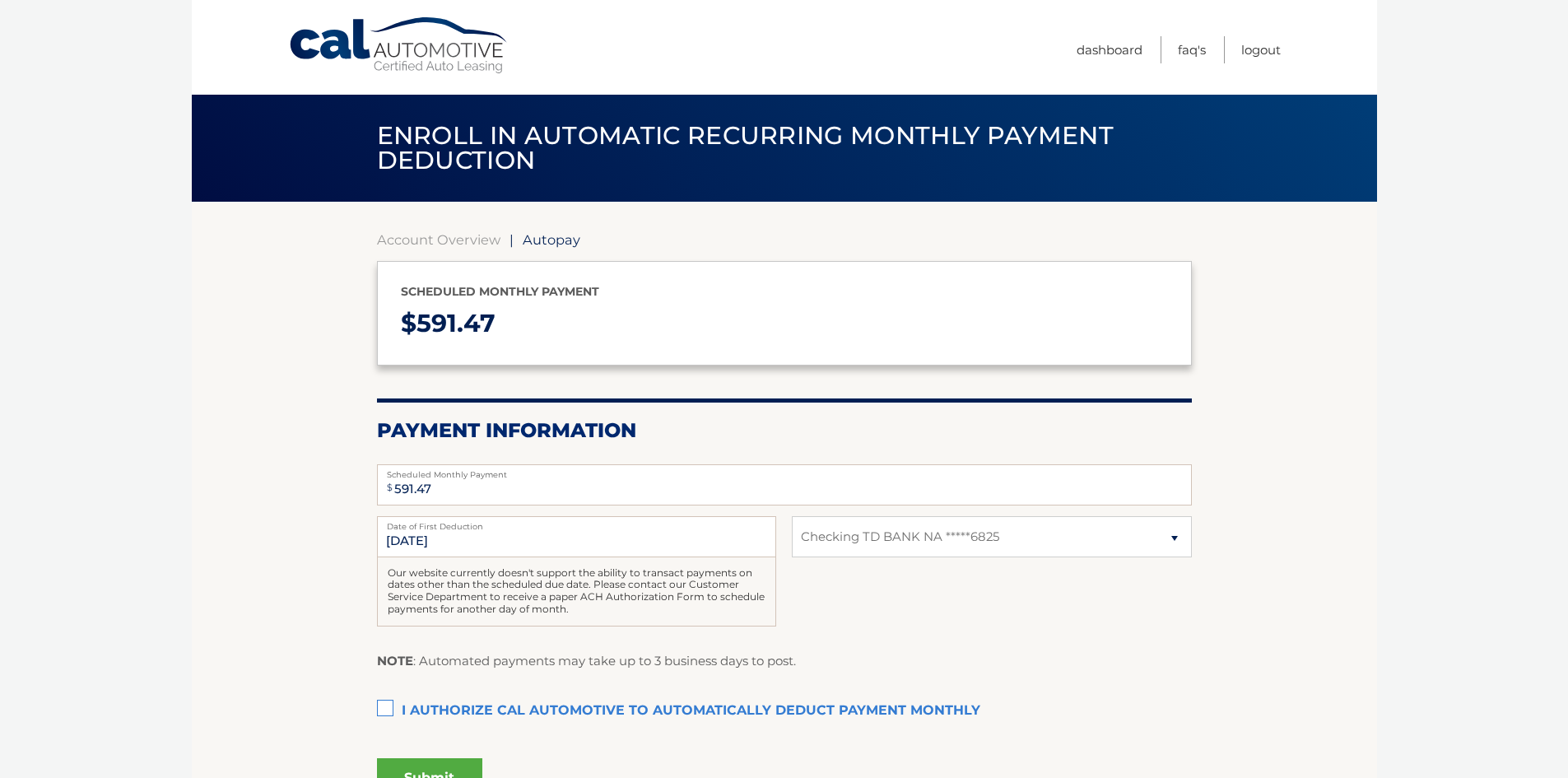
select select "ZTJlZDhlOTQtNjZjOC00N2VjLWFlZmUtZTUwNDQ2YzI3YmU2"
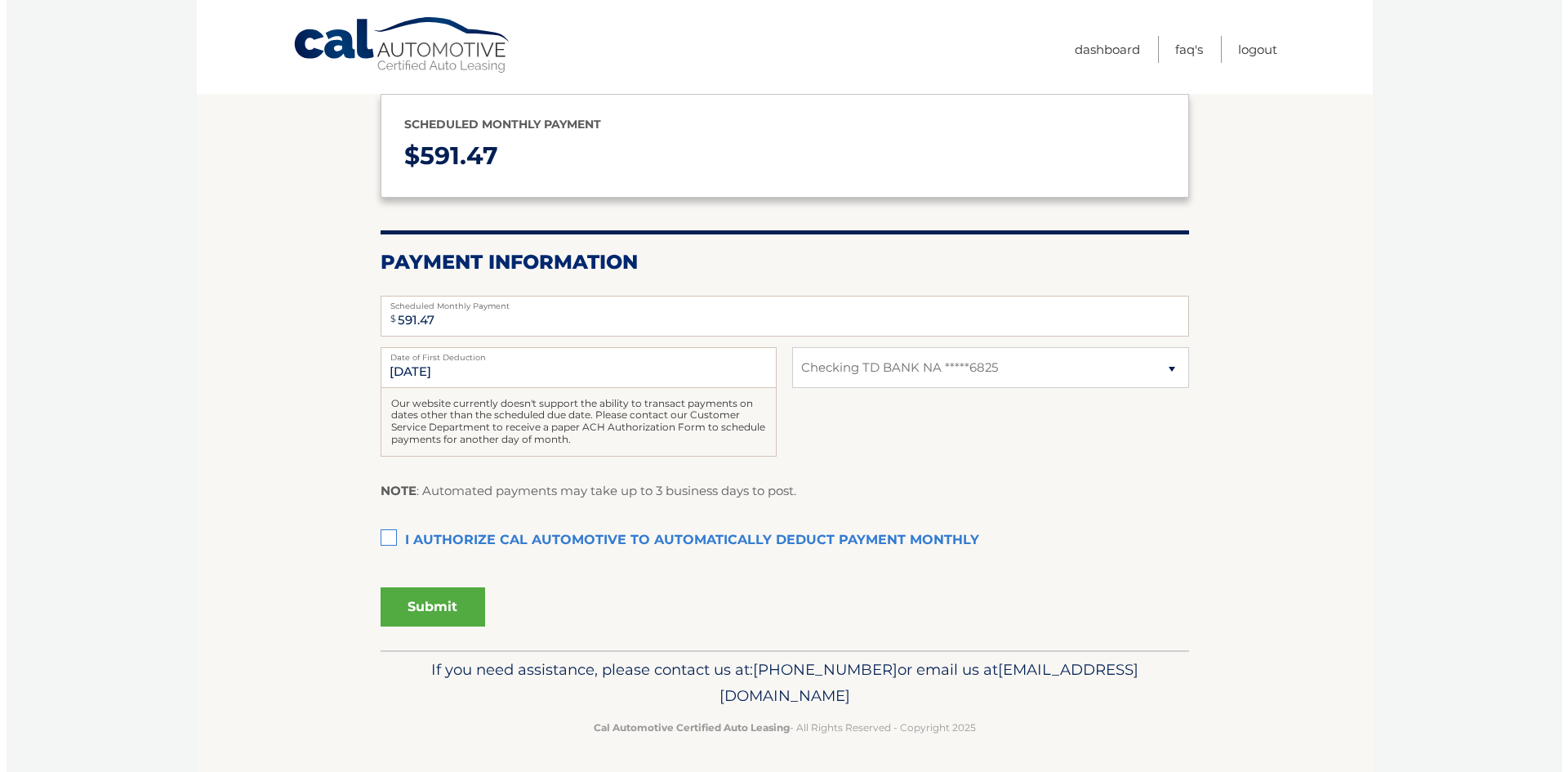
scroll to position [167, 0]
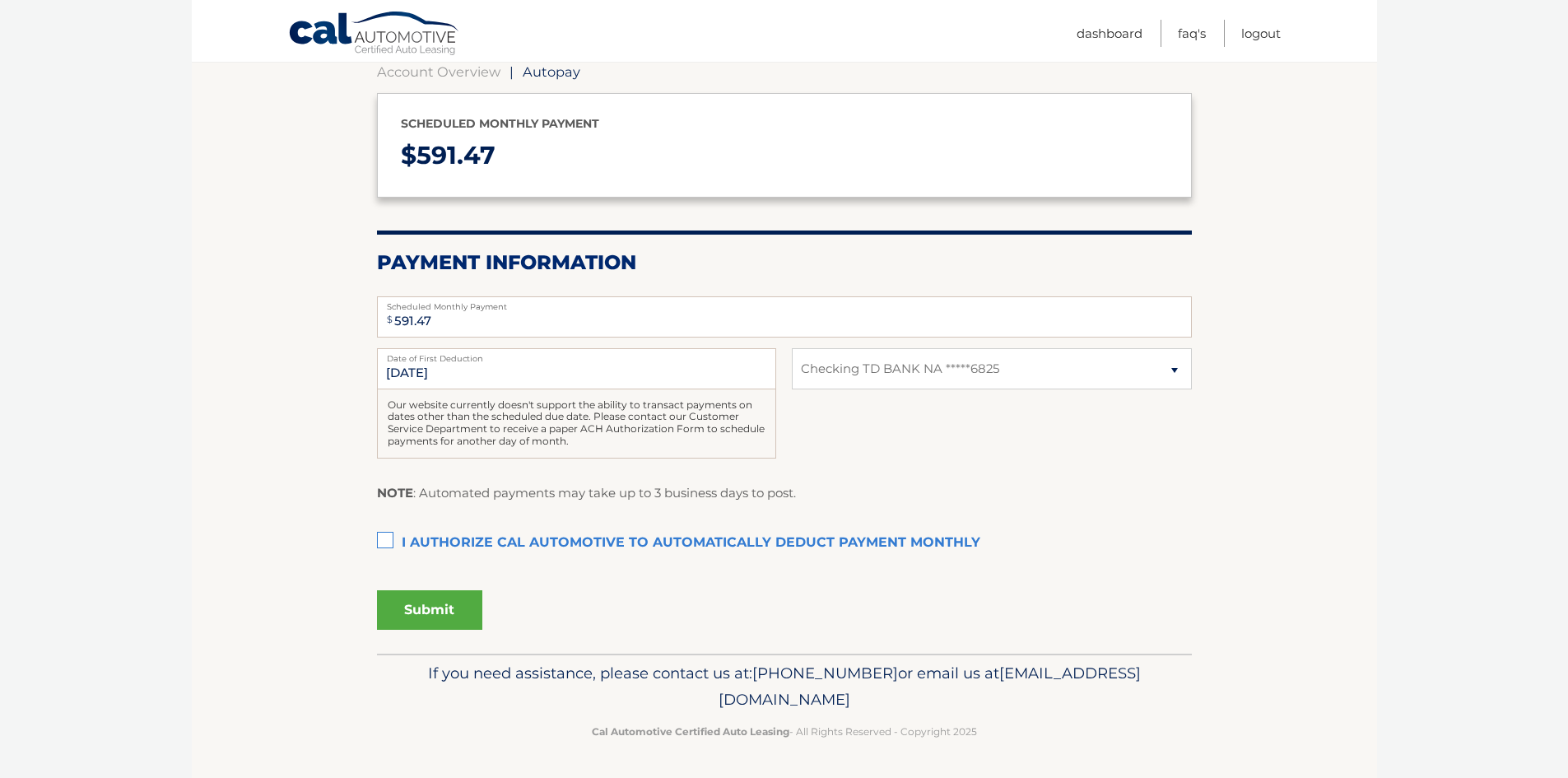
click at [390, 538] on label "I authorize cal automotive to automatically deduct payment monthly This checkbo…" at bounding box center [784, 543] width 815 height 33
click at [0, 0] on input "I authorize cal automotive to automatically deduct payment monthly This checkbo…" at bounding box center [0, 0] width 0 height 0
click at [485, 371] on input "10/1/2025" at bounding box center [576, 368] width 399 height 41
click at [411, 368] on input "10/1/2025" at bounding box center [576, 368] width 399 height 41
click at [459, 373] on input "10/1/2025" at bounding box center [576, 368] width 399 height 41
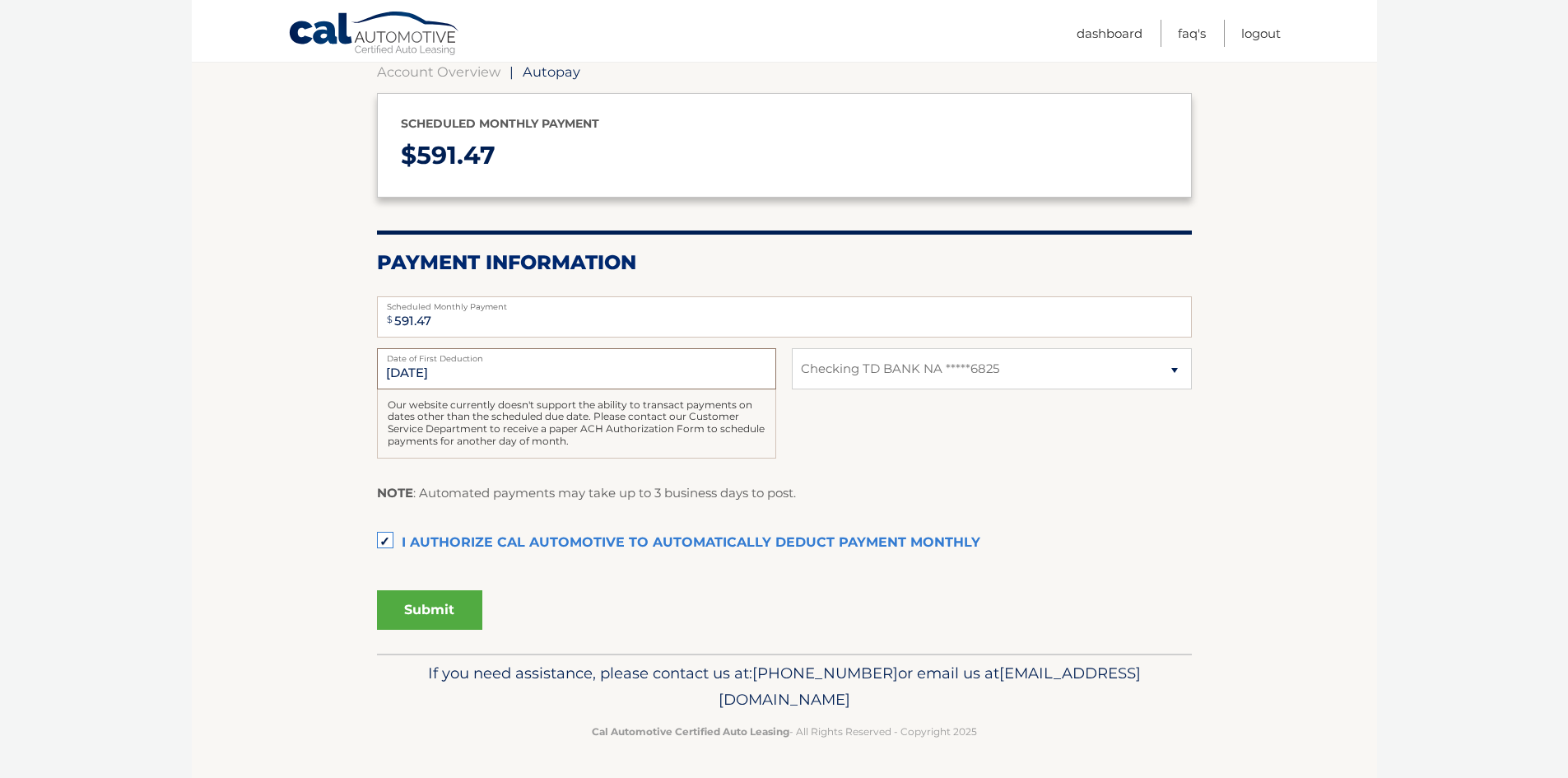
click at [459, 373] on input "[DATE]" at bounding box center [576, 368] width 399 height 41
click at [387, 533] on label "I authorize cal automotive to automatically deduct payment monthly This checkbo…" at bounding box center [784, 543] width 815 height 33
click at [0, 0] on input "I authorize cal automotive to automatically deduct payment monthly This checkbo…" at bounding box center [0, 0] width 0 height 0
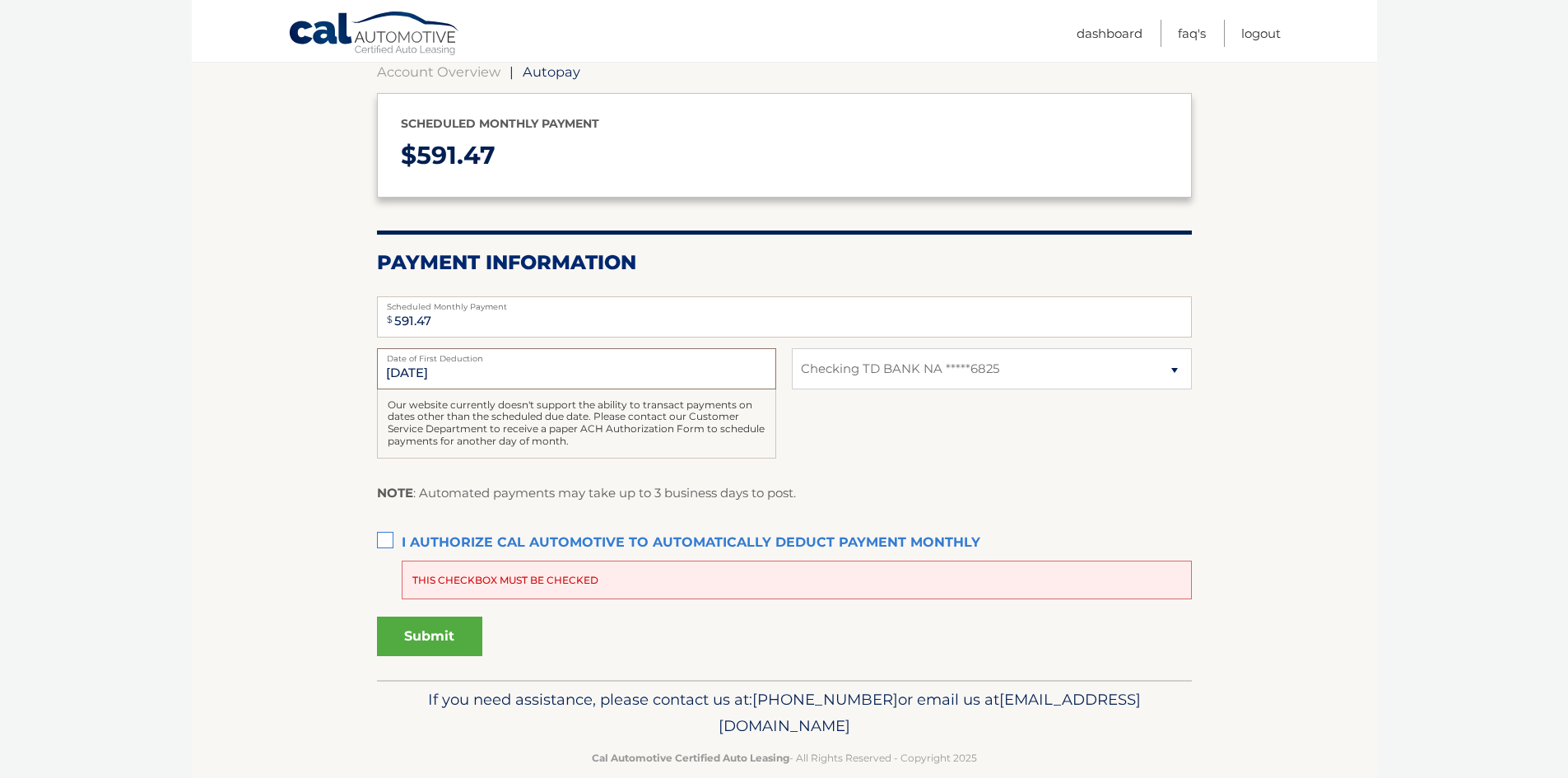
drag, startPoint x: 465, startPoint y: 373, endPoint x: 364, endPoint y: 366, distance: 101.2
click at [364, 366] on section "Account Overview | Autopay Scheduled monthly payment $ 591.47 Payment Informati…" at bounding box center [784, 356] width 1185 height 647
click at [1060, 512] on div "NOTE : Automated payments may take up to 3 business days to post." at bounding box center [784, 499] width 815 height 33
click at [386, 538] on label "I authorize cal automotive to automatically deduct payment monthly This checkbo…" at bounding box center [784, 543] width 815 height 33
click at [0, 0] on input "I authorize cal automotive to automatically deduct payment monthly This checkbo…" at bounding box center [0, 0] width 0 height 0
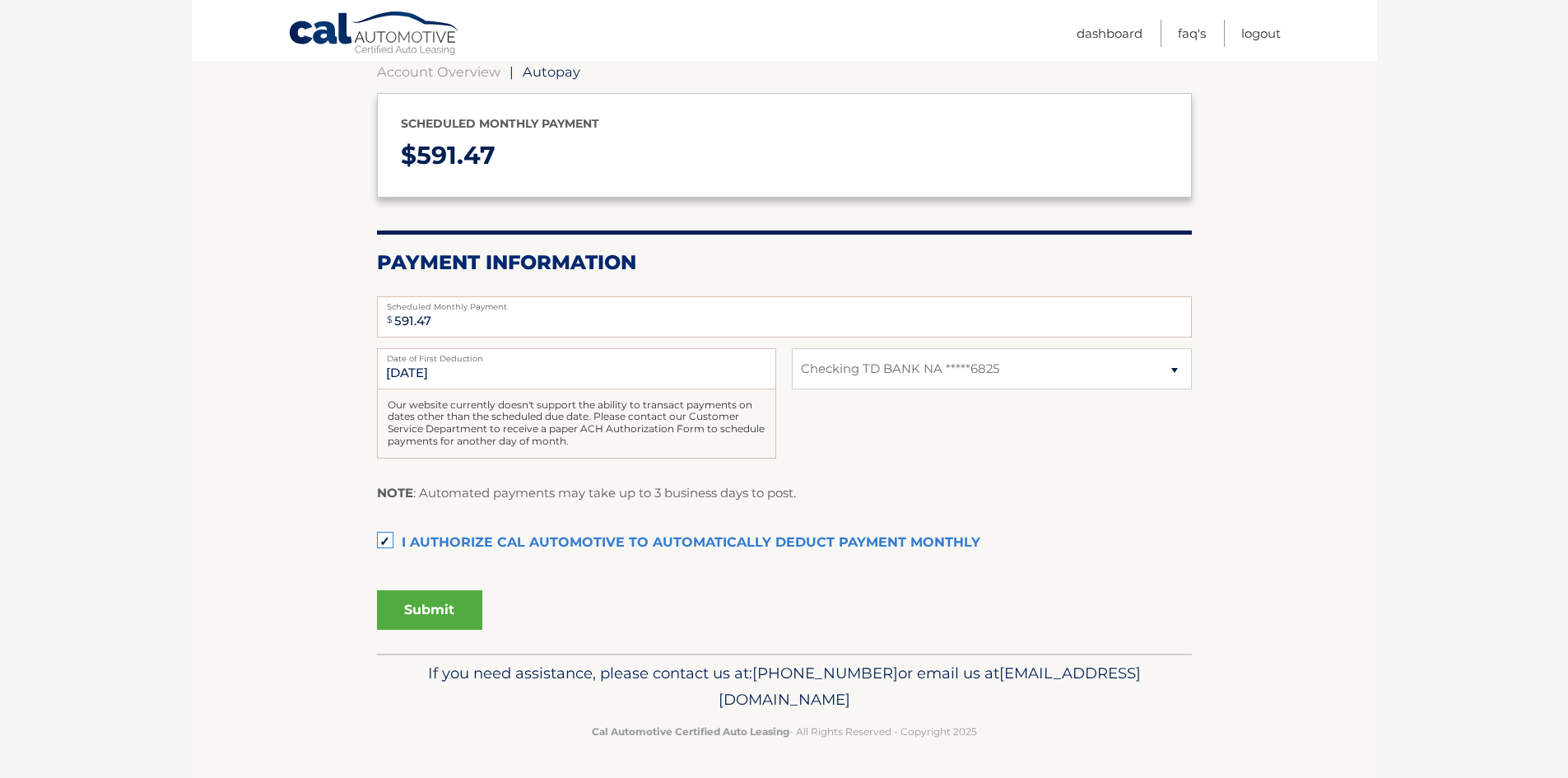
click at [447, 613] on button "Submit" at bounding box center [430, 610] width 105 height 39
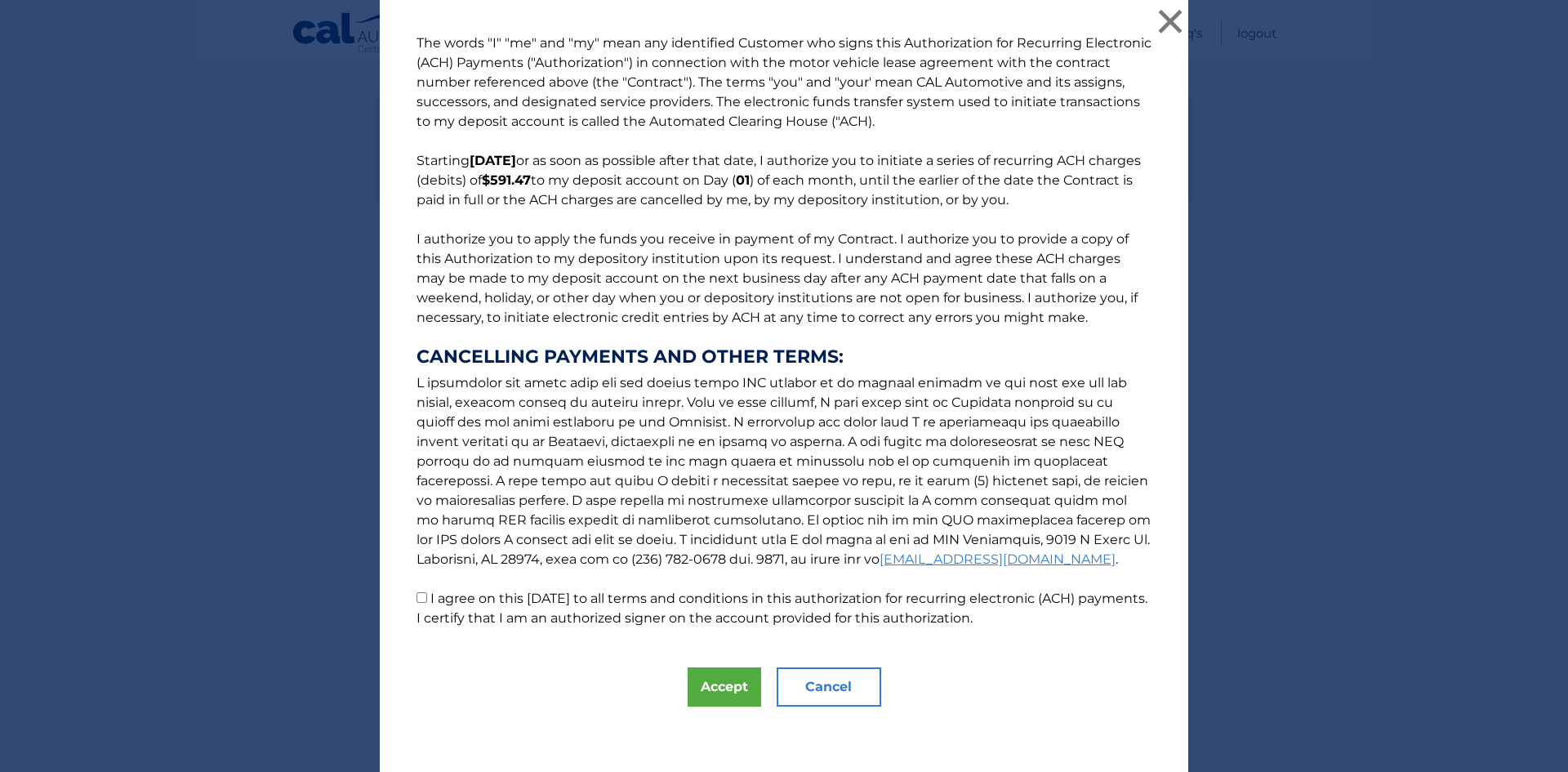
click at [417, 592] on p "The words "I" "me" and "my" mean any identified Customer who signs this Authori…" at bounding box center [783, 330] width 767 height 594
click at [417, 597] on input "I agree on this 09/04/2025 to all terms and conditions in this authorization fo…" at bounding box center [421, 597] width 11 height 11
checkbox input "true"
click at [723, 687] on button "Accept" at bounding box center [724, 686] width 74 height 39
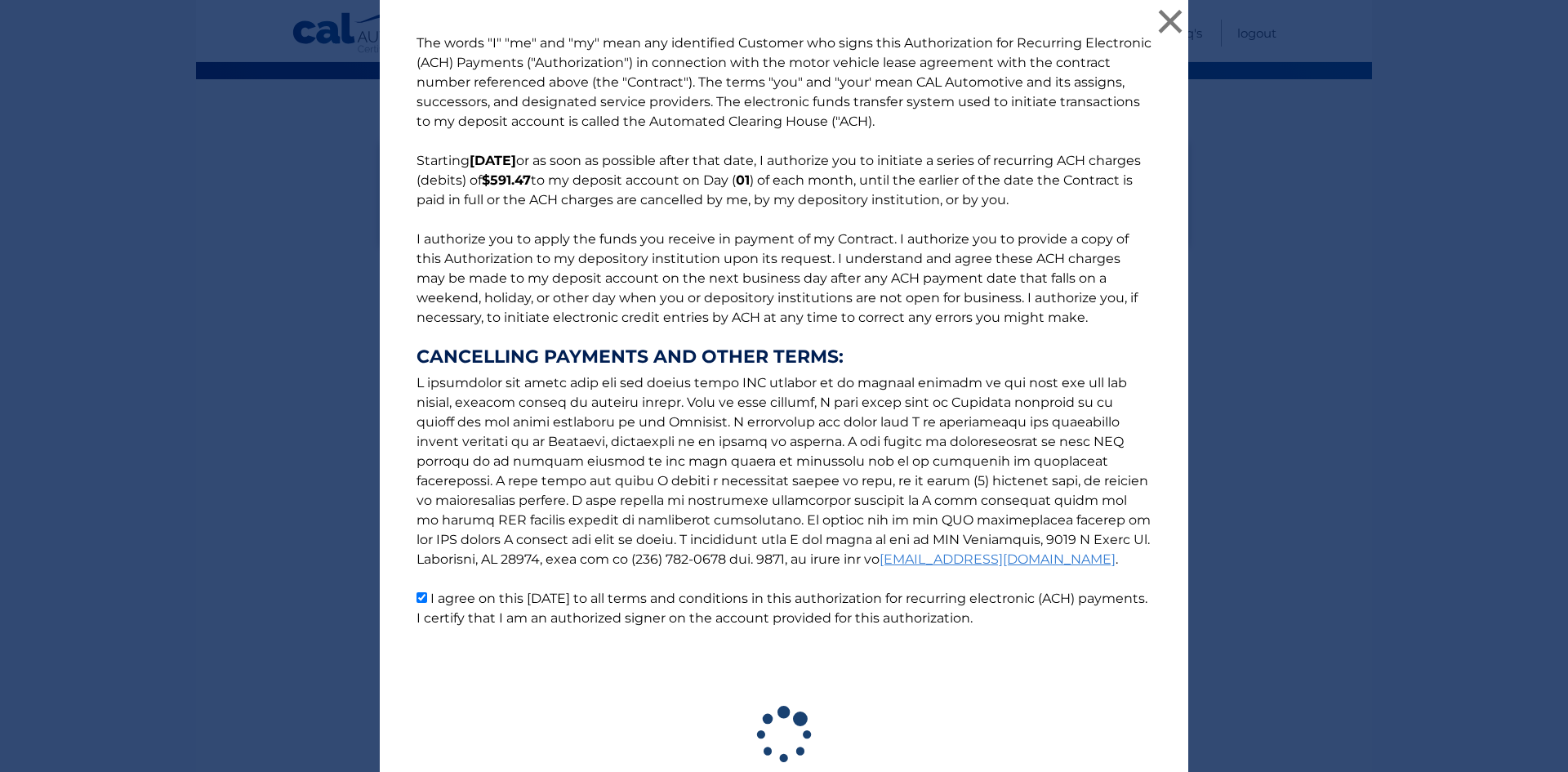
scroll to position [121, 0]
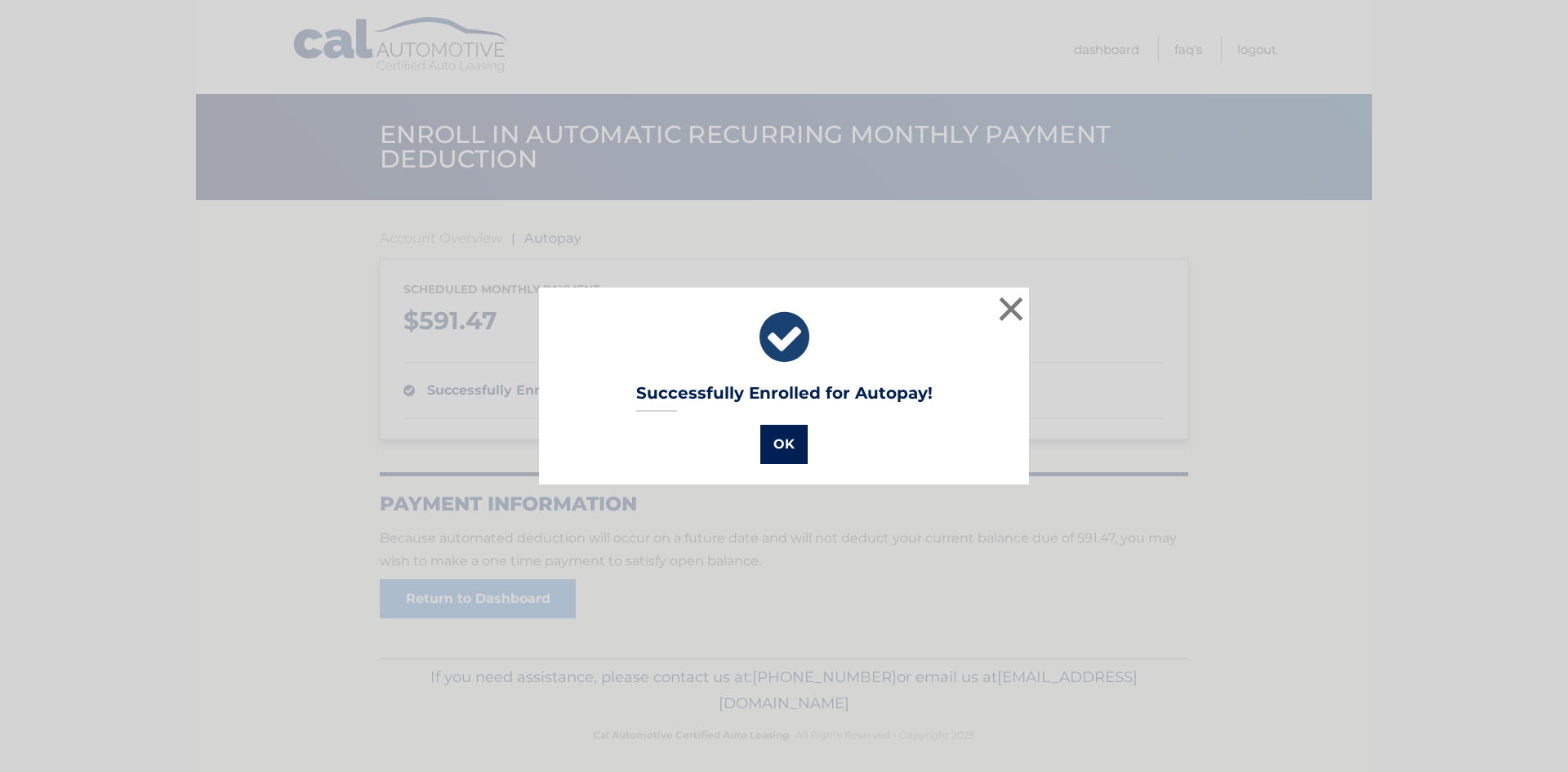
click at [777, 448] on button "OK" at bounding box center [783, 444] width 47 height 39
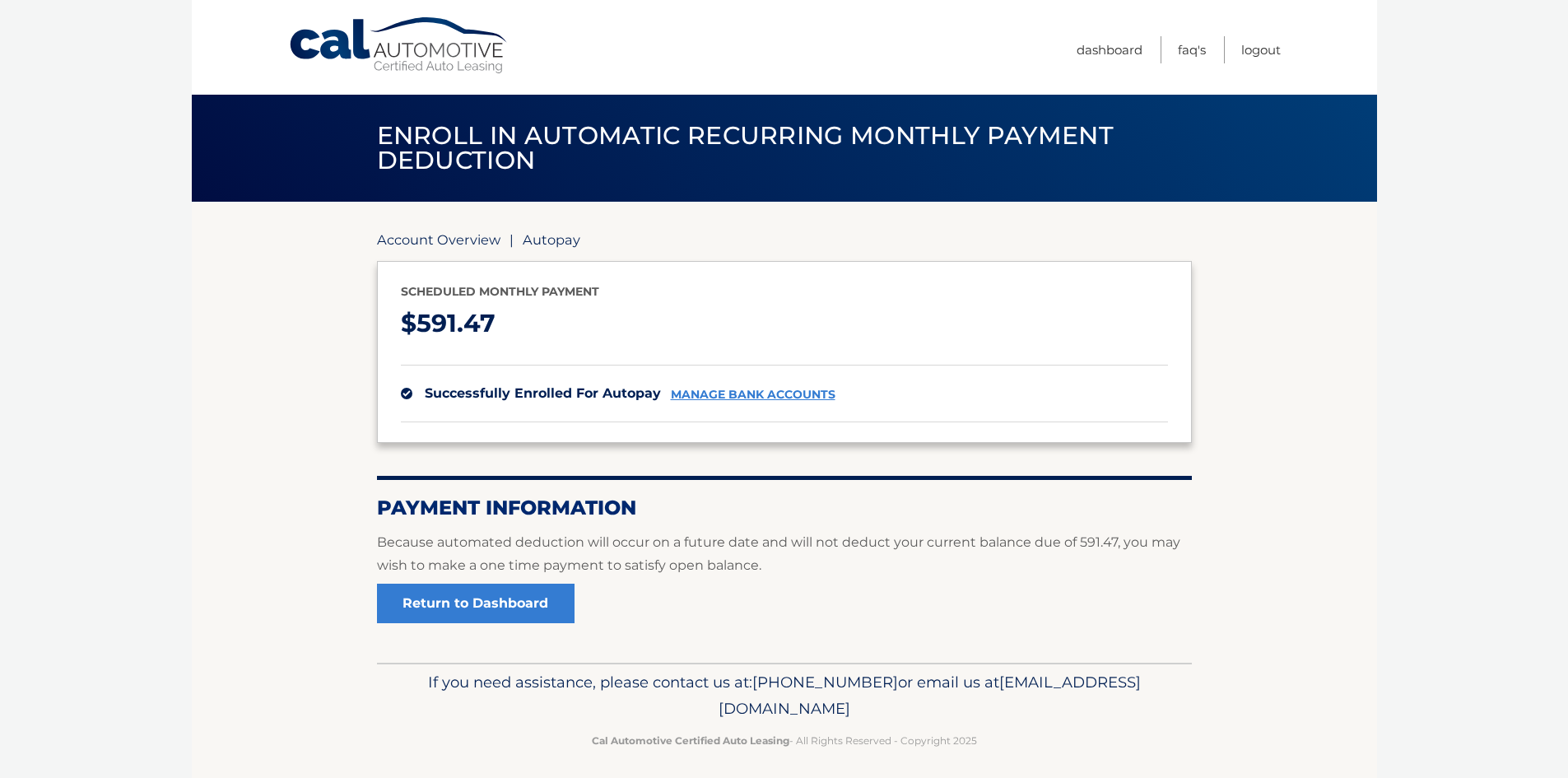
click at [438, 237] on link "Account Overview" at bounding box center [439, 240] width 124 height 17
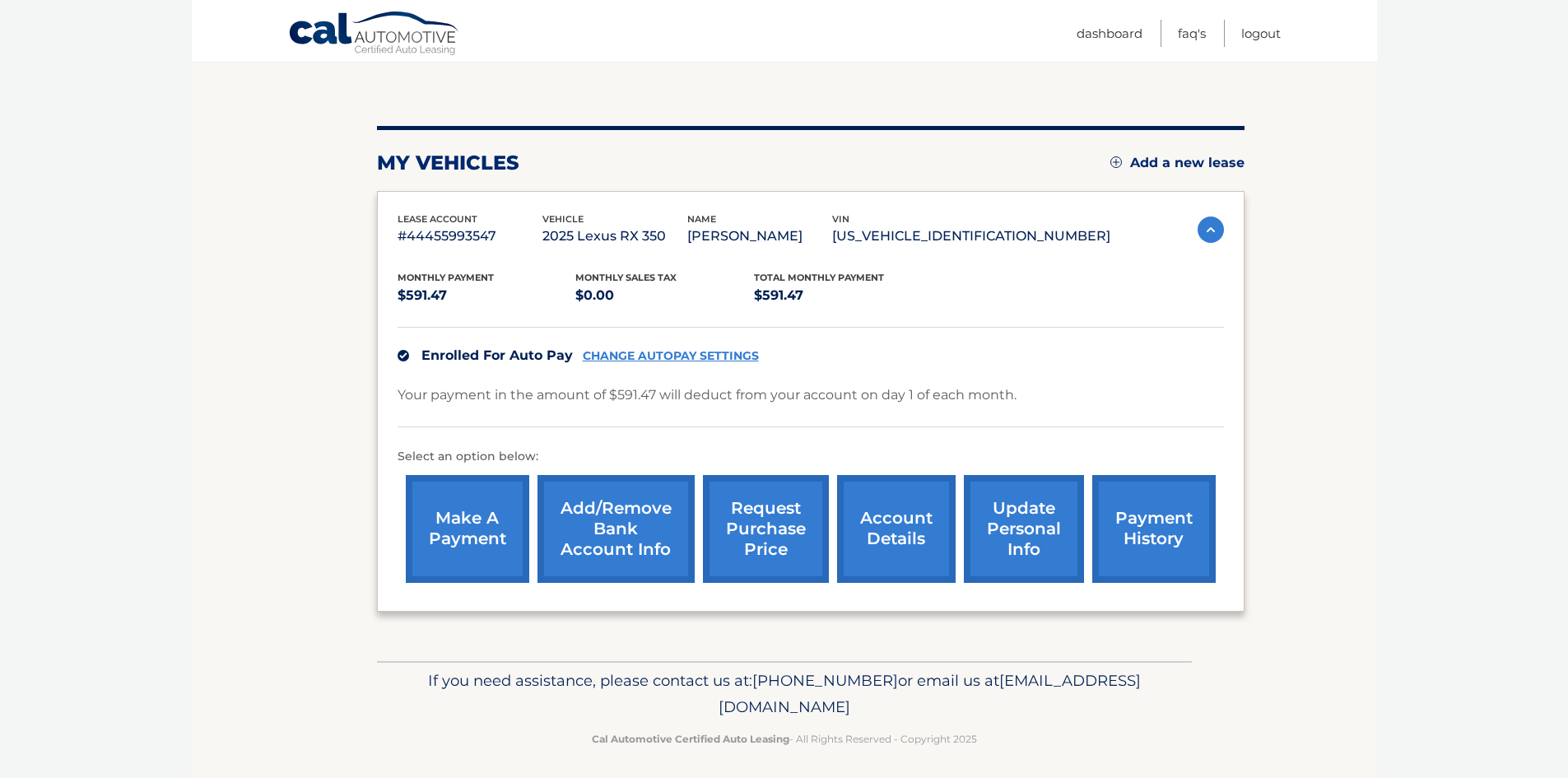
scroll to position [157, 0]
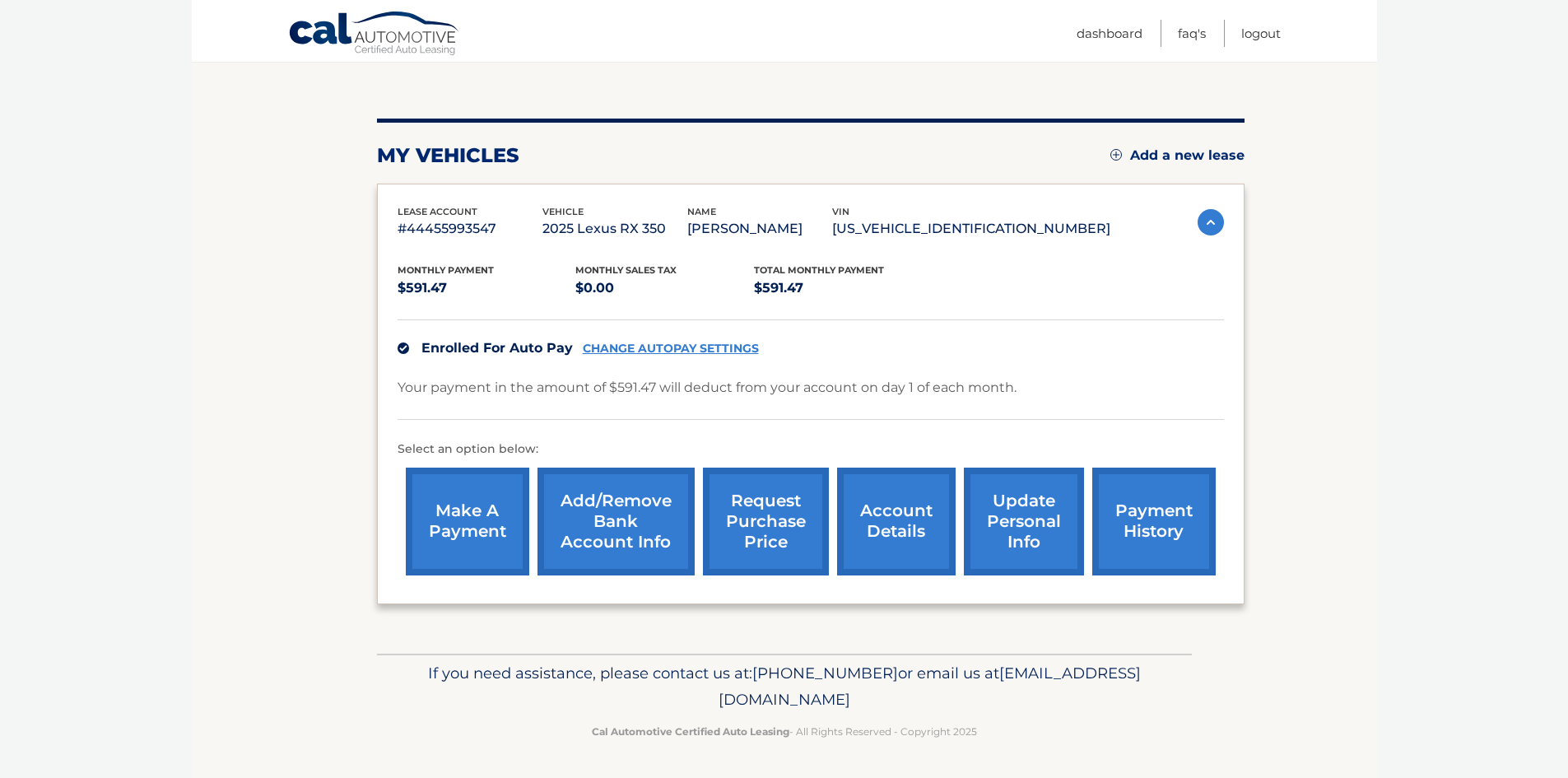
click at [462, 520] on link "make a payment" at bounding box center [467, 521] width 124 height 108
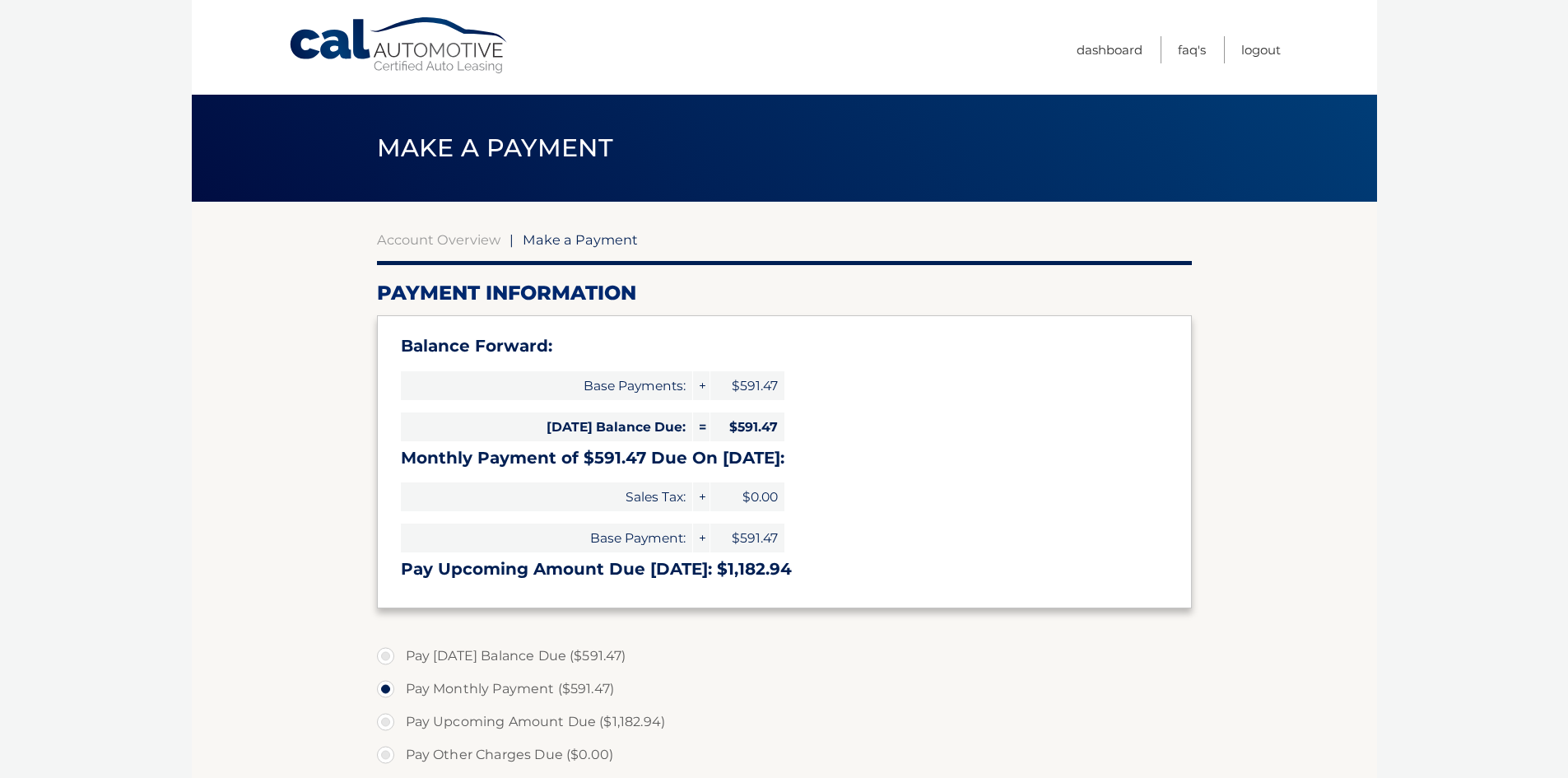
select select "ZTJlZDhlOTQtNjZjOC00N2VjLWFlZmUtZTUwNDQ2YzI3YmU2"
click at [387, 648] on label "Pay Today's Balance Due ($591.47)" at bounding box center [784, 656] width 815 height 33
click at [387, 648] on input "Pay Today's Balance Due ($591.47)" at bounding box center [392, 653] width 17 height 26
radio input "true"
click at [466, 240] on link "Account Overview" at bounding box center [439, 240] width 124 height 17
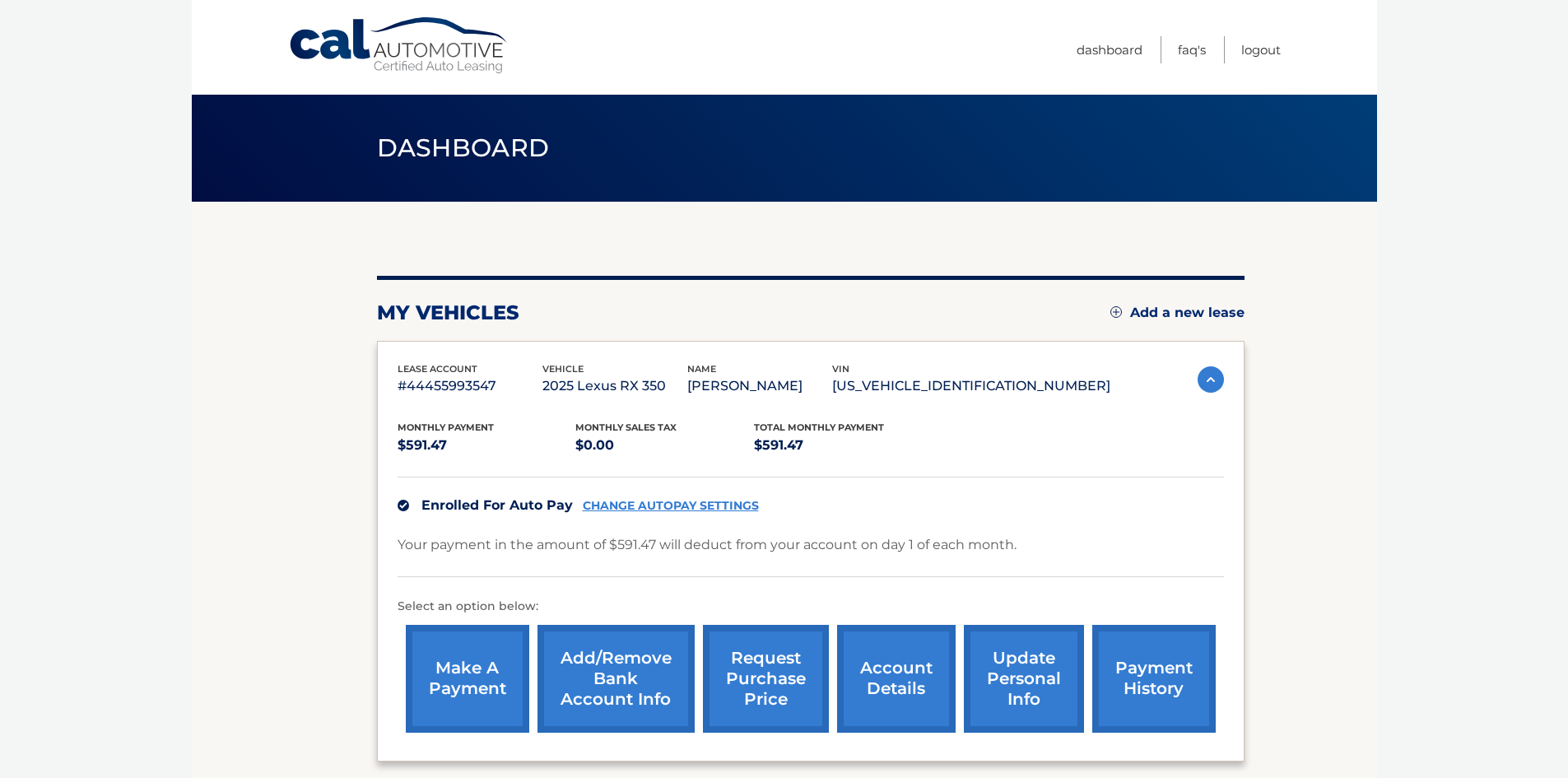
scroll to position [157, 0]
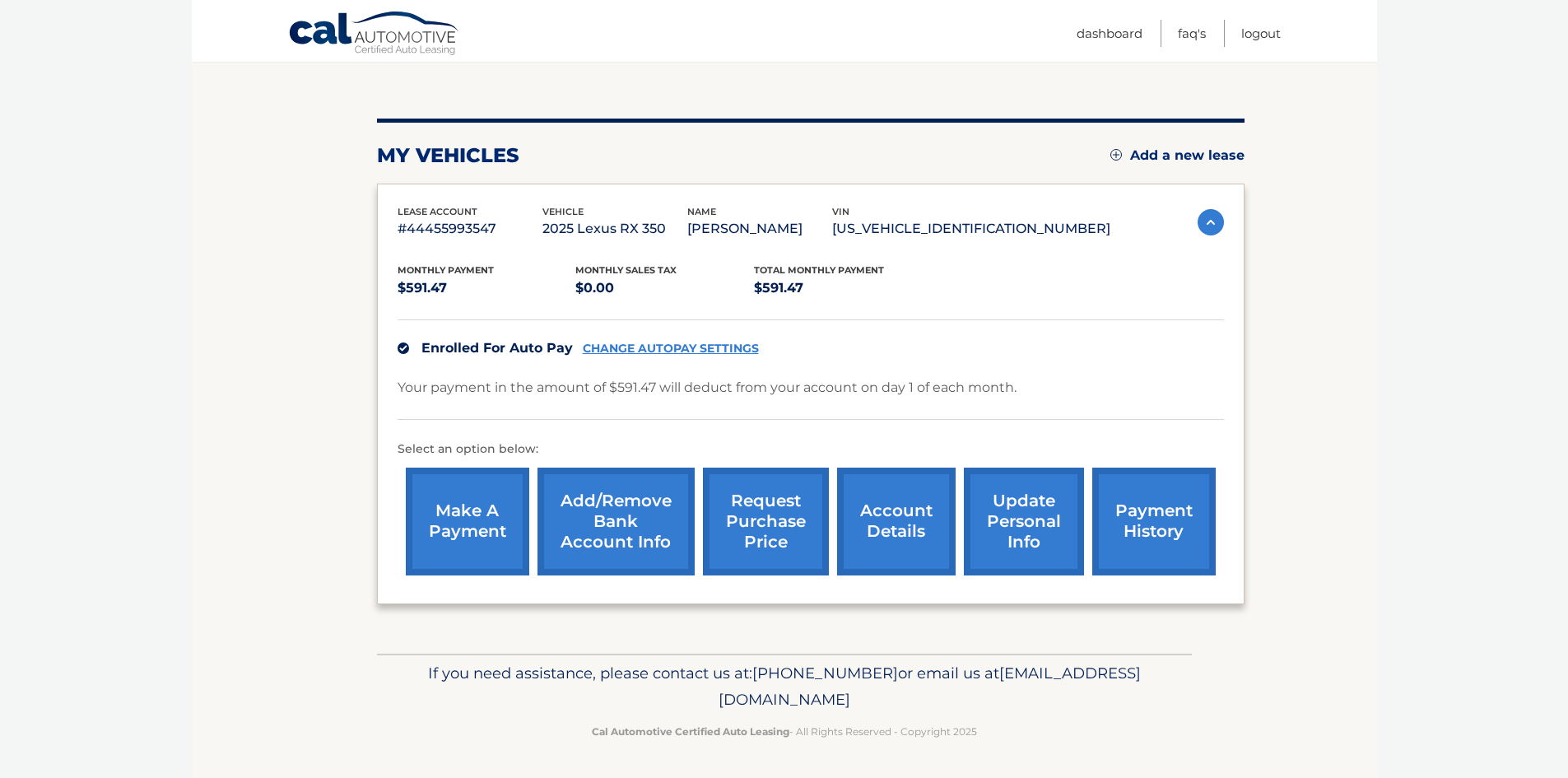
click at [917, 545] on link "account details" at bounding box center [896, 521] width 119 height 108
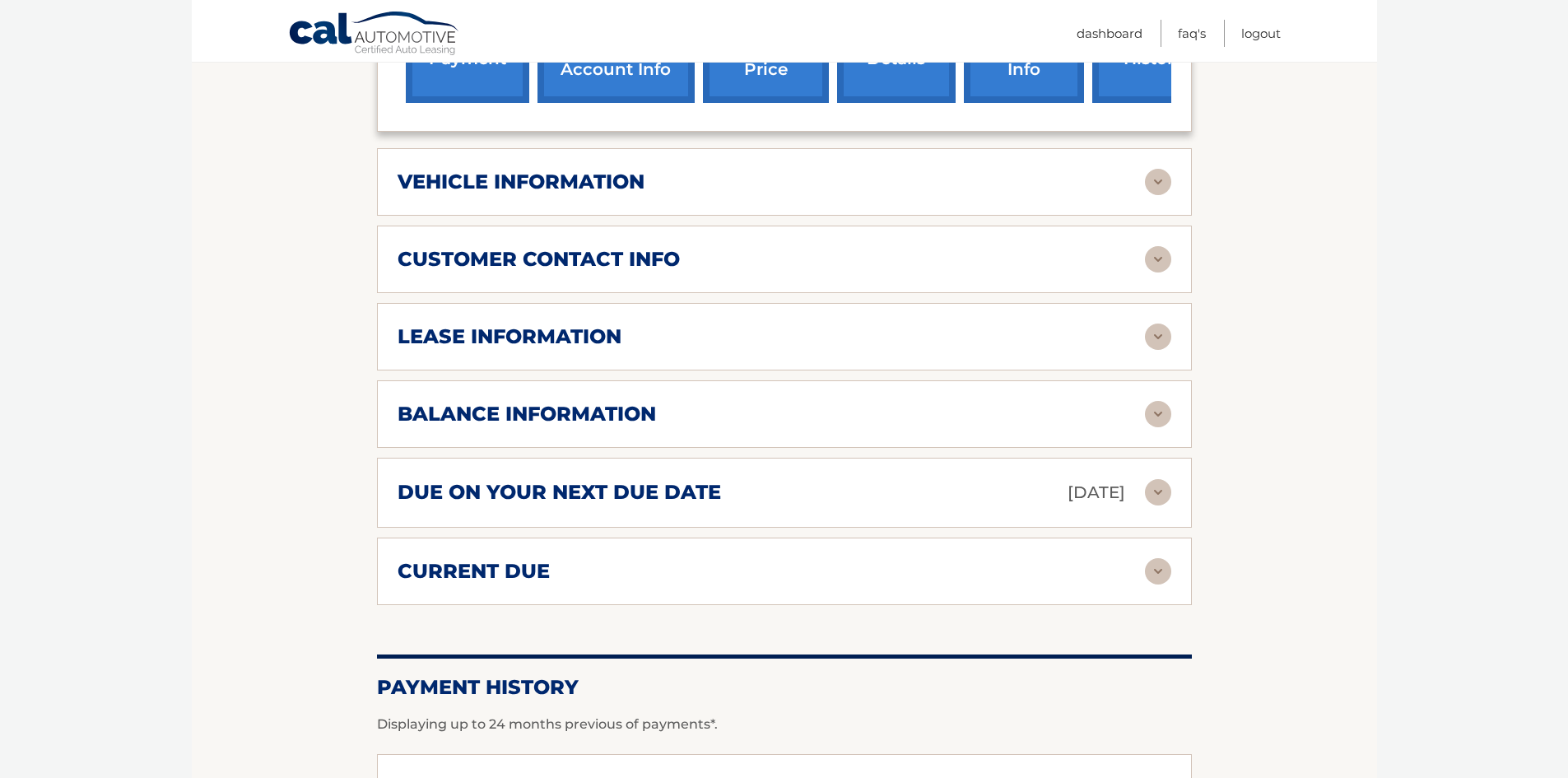
scroll to position [658, 0]
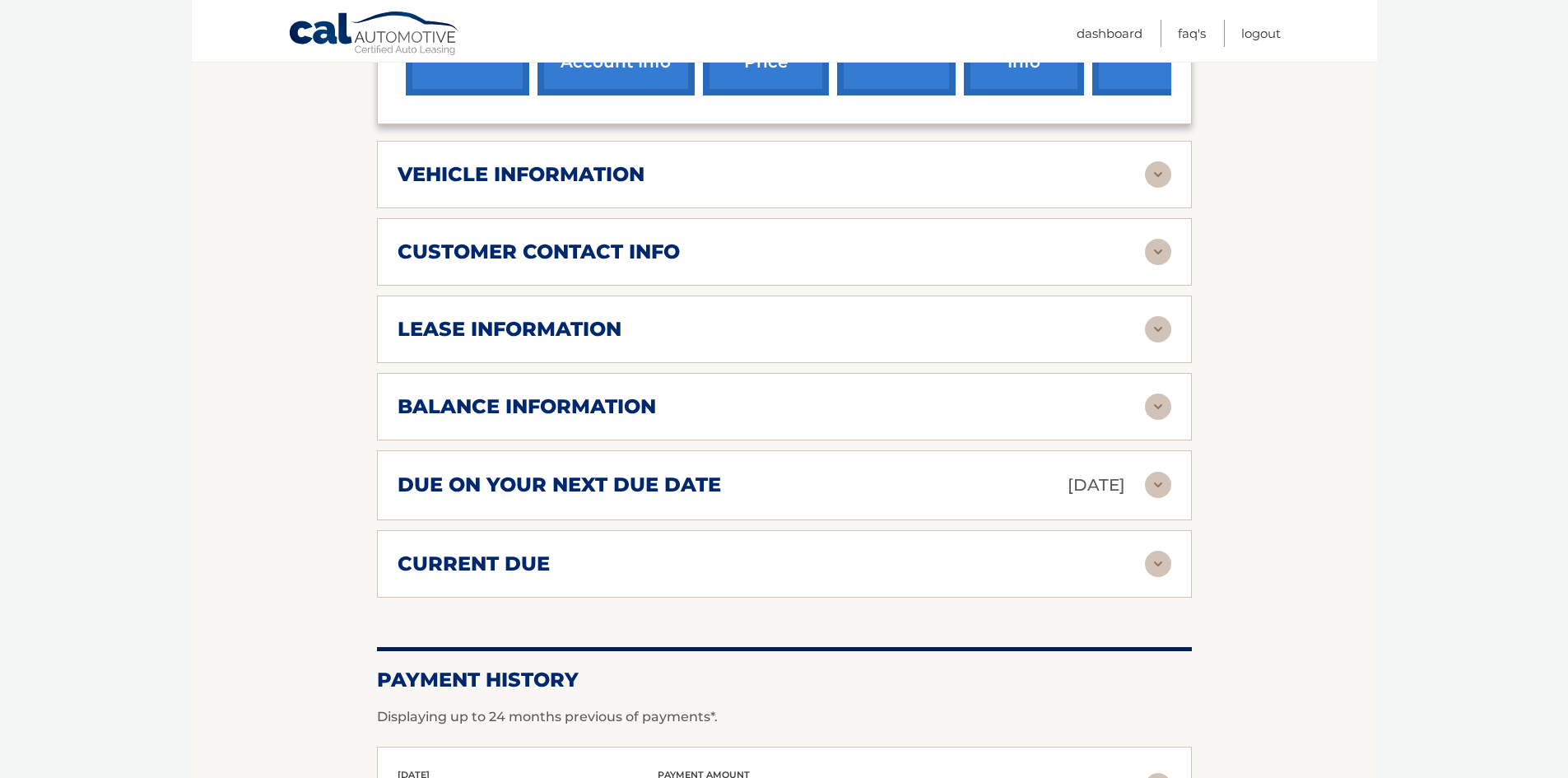
click at [1156, 486] on img at bounding box center [1157, 484] width 26 height 26
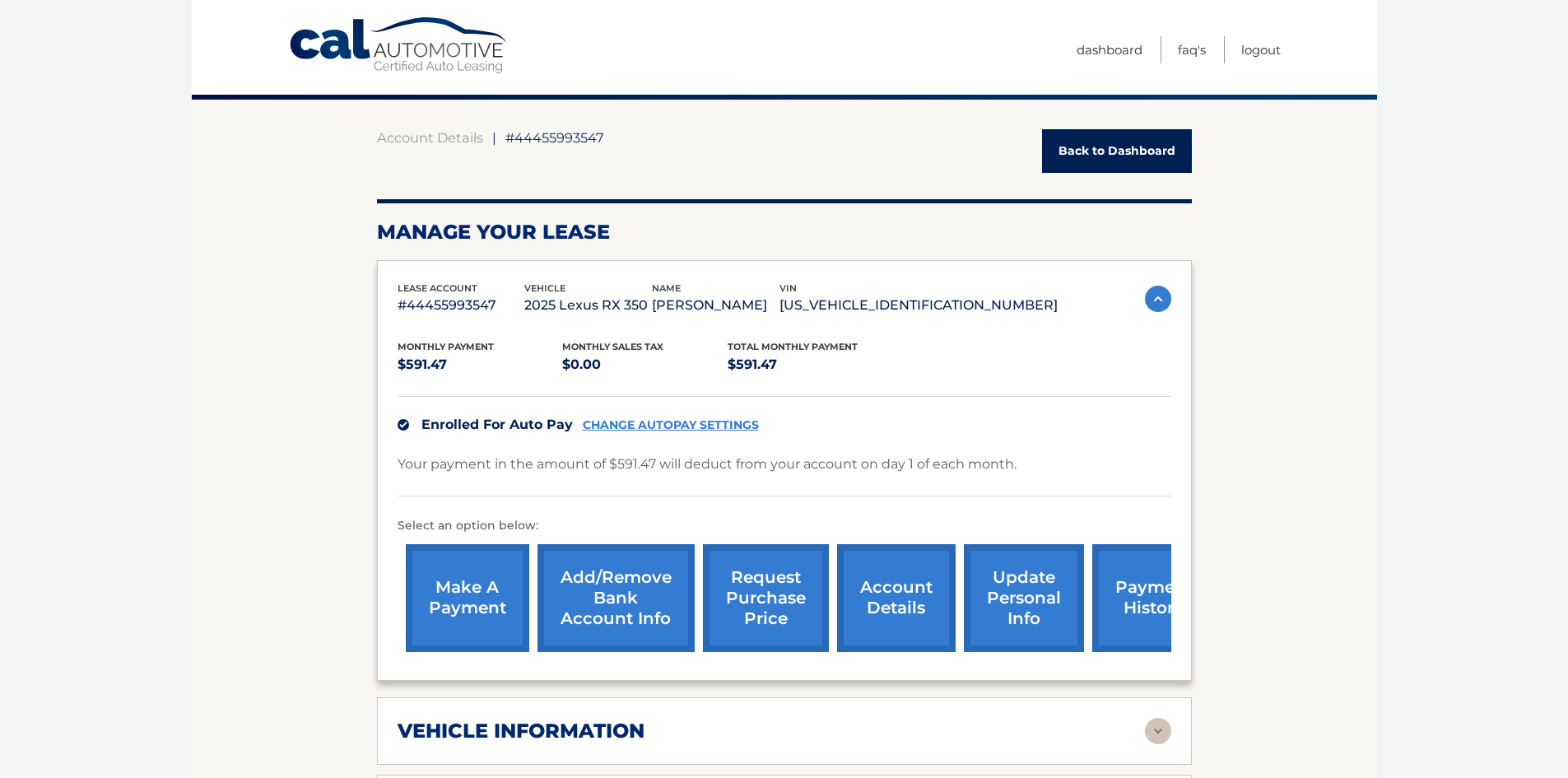
scroll to position [0, 0]
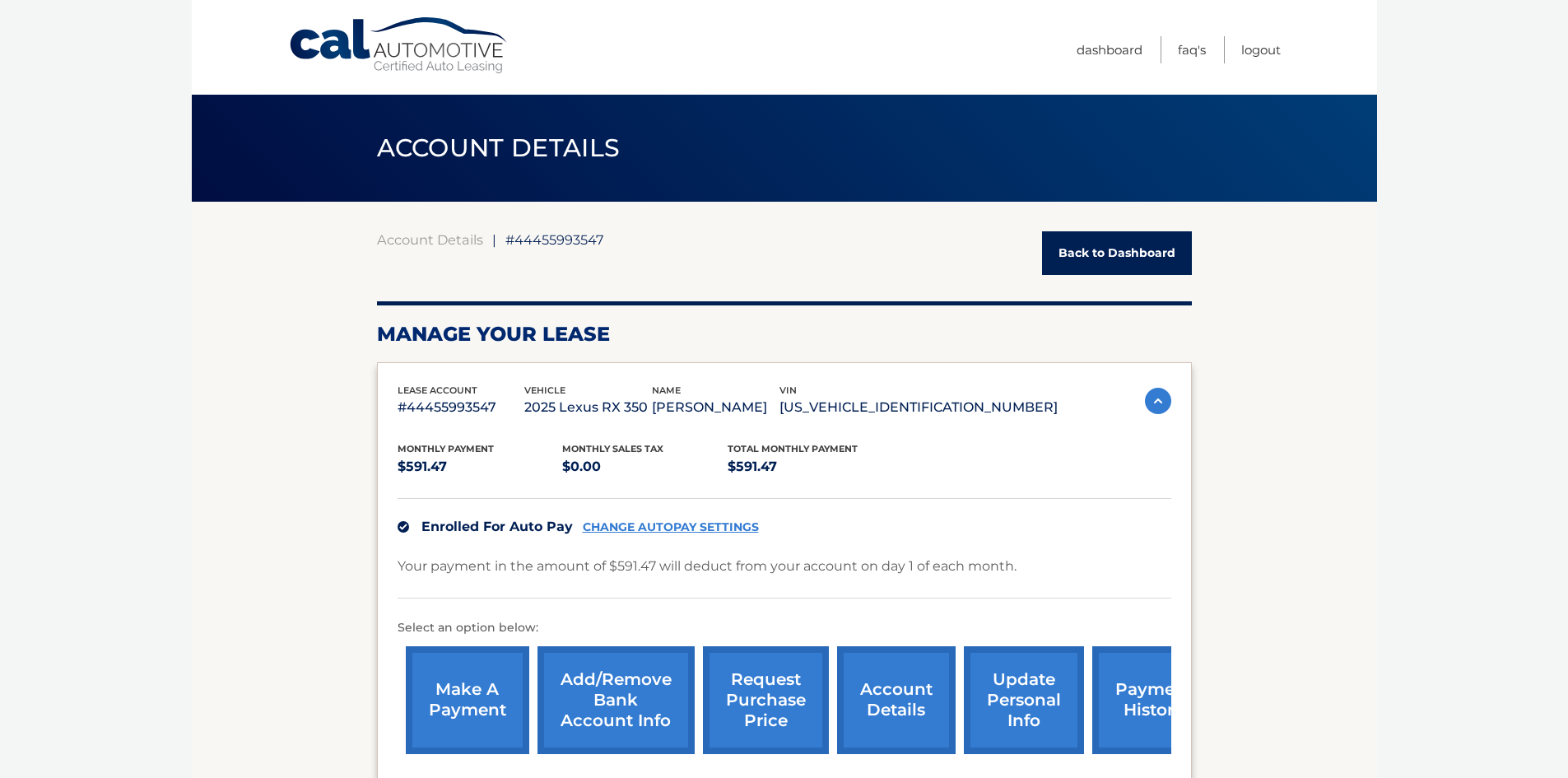
click at [715, 518] on div "Enrolled For Auto Pay CHANGE AUTOPAY SETTINGS" at bounding box center [784, 526] width 774 height 57
click at [718, 528] on link "CHANGE AUTOPAY SETTINGS" at bounding box center [671, 527] width 176 height 14
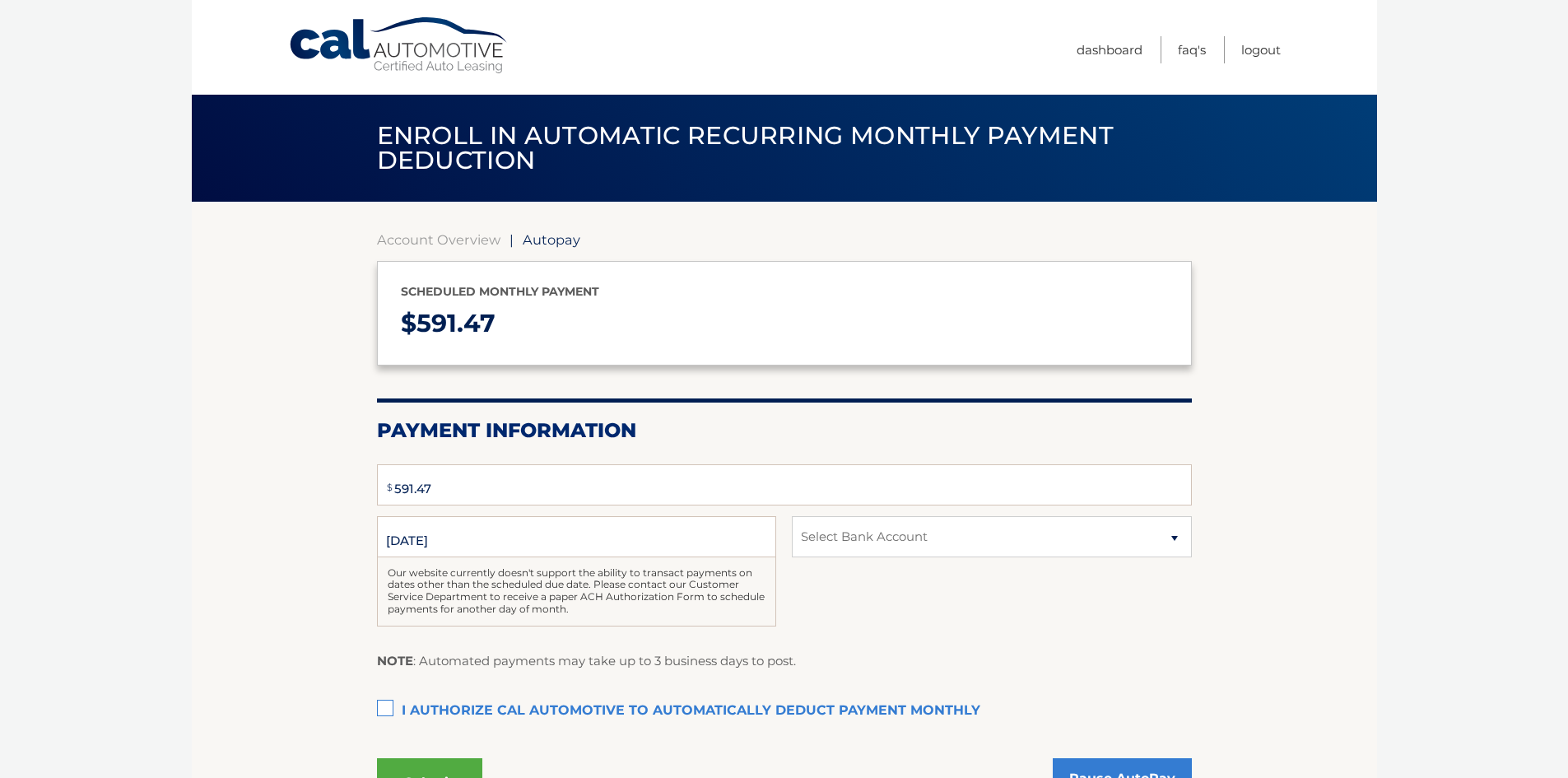
select select "ZTJlZDhlOTQtNjZjOC00N2VjLWFlZmUtZTUwNDQ2YzI3YmU2"
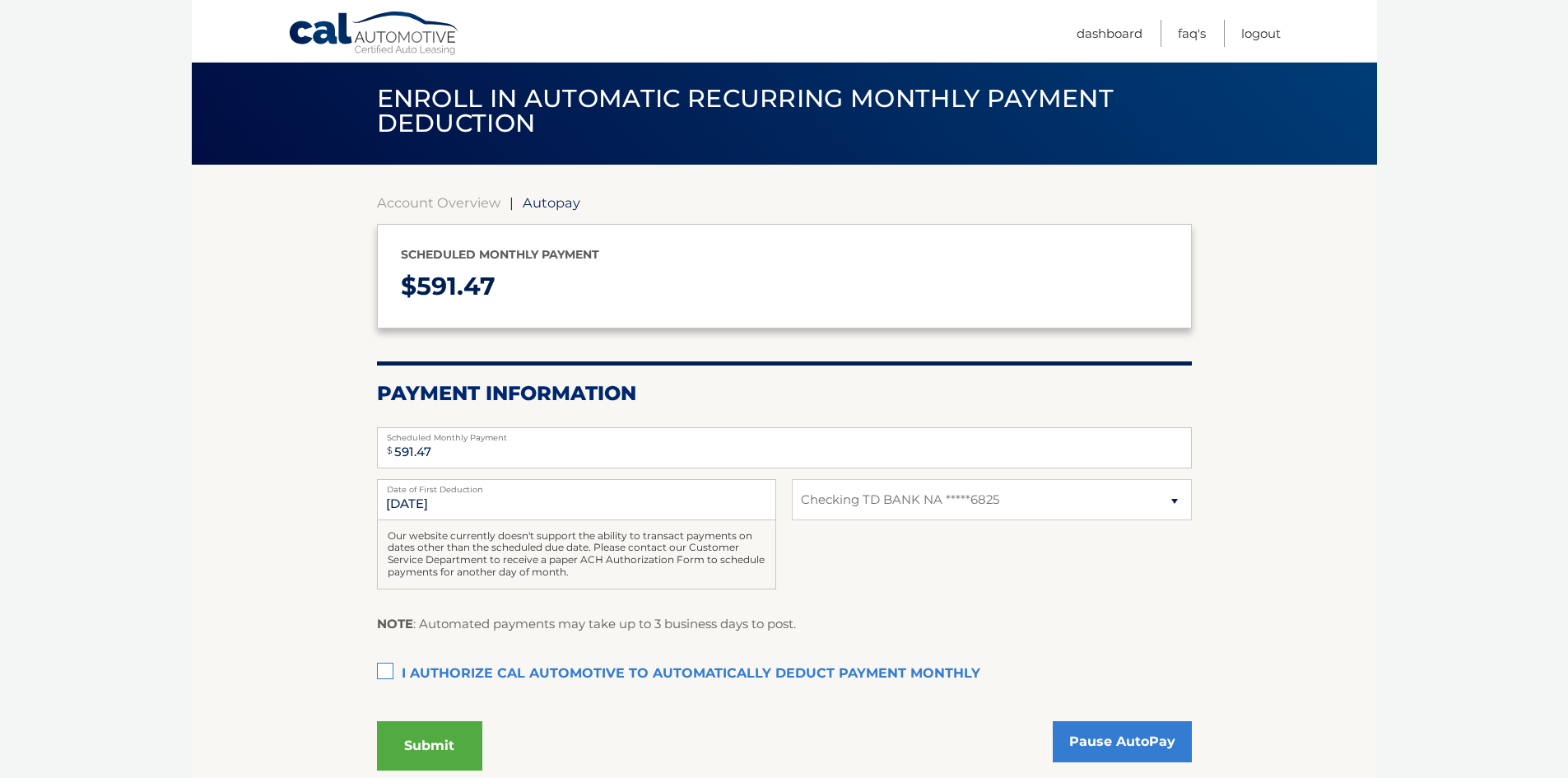
scroll to position [13, 0]
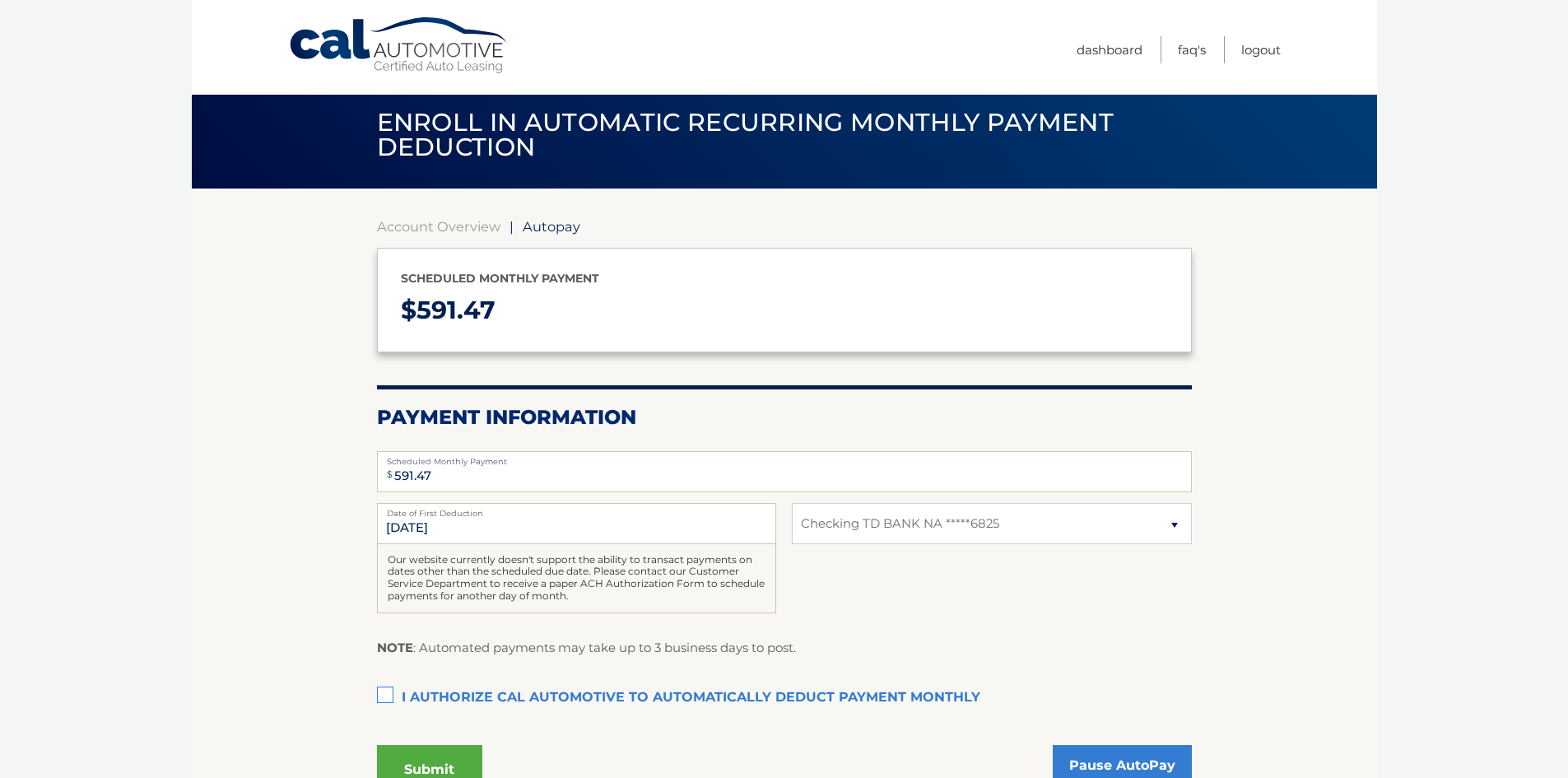
click at [386, 691] on label "I authorize cal automotive to automatically deduct payment monthly This checkbo…" at bounding box center [784, 698] width 815 height 33
click at [0, 0] on input "I authorize cal automotive to automatically deduct payment monthly This checkbo…" at bounding box center [0, 0] width 0 height 0
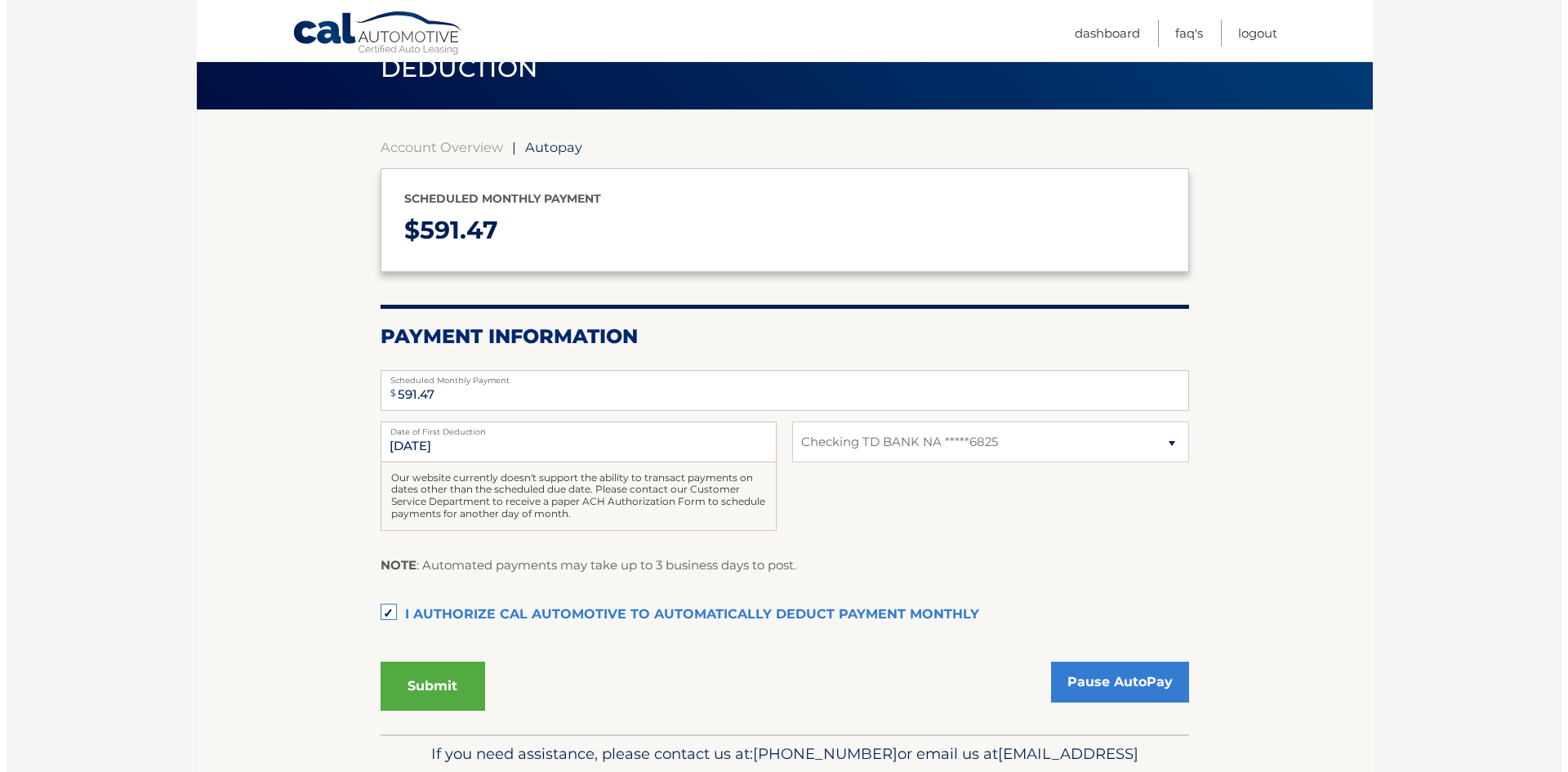
scroll to position [177, 0]
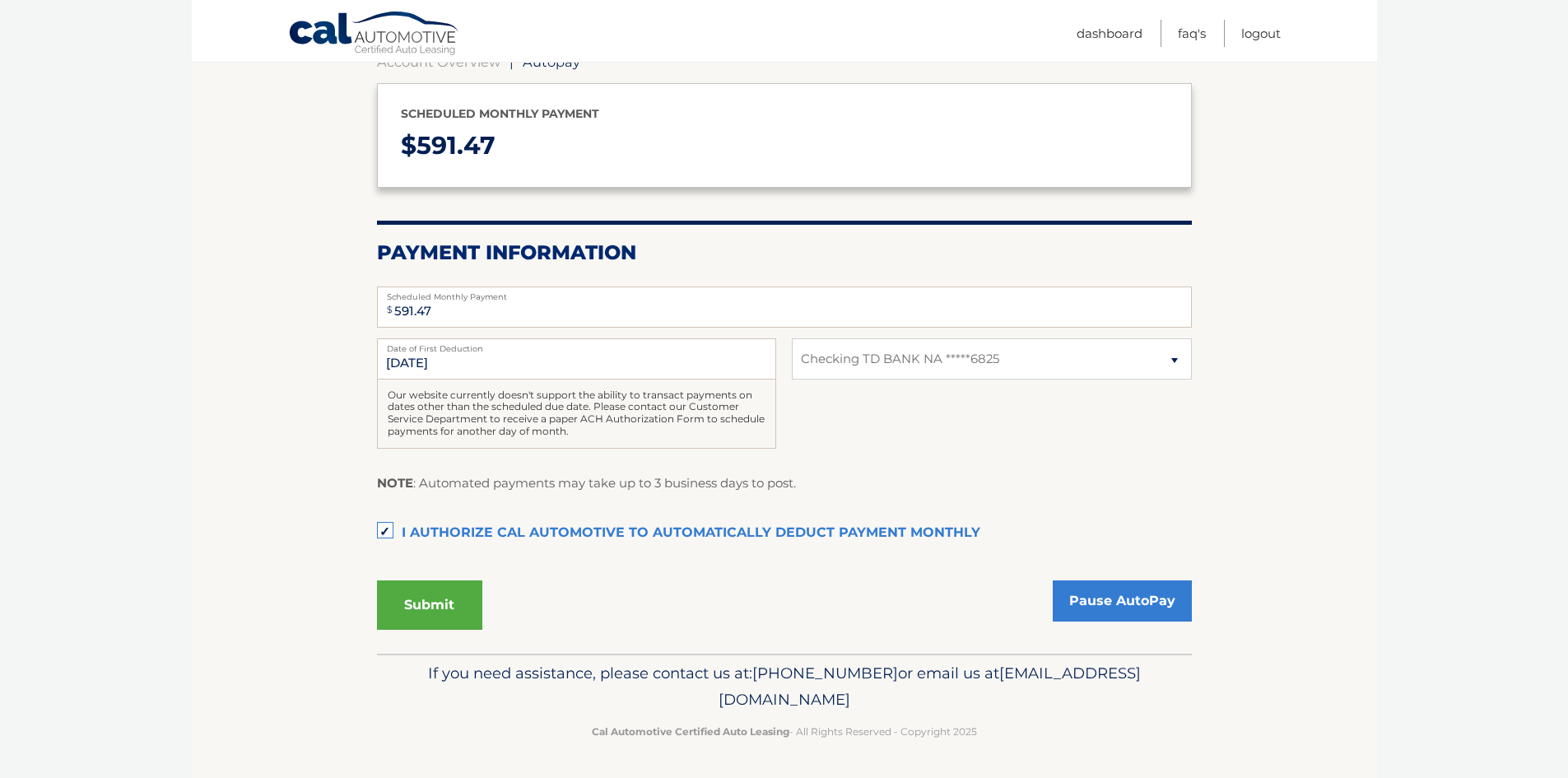
click at [442, 606] on button "Submit" at bounding box center [430, 605] width 105 height 49
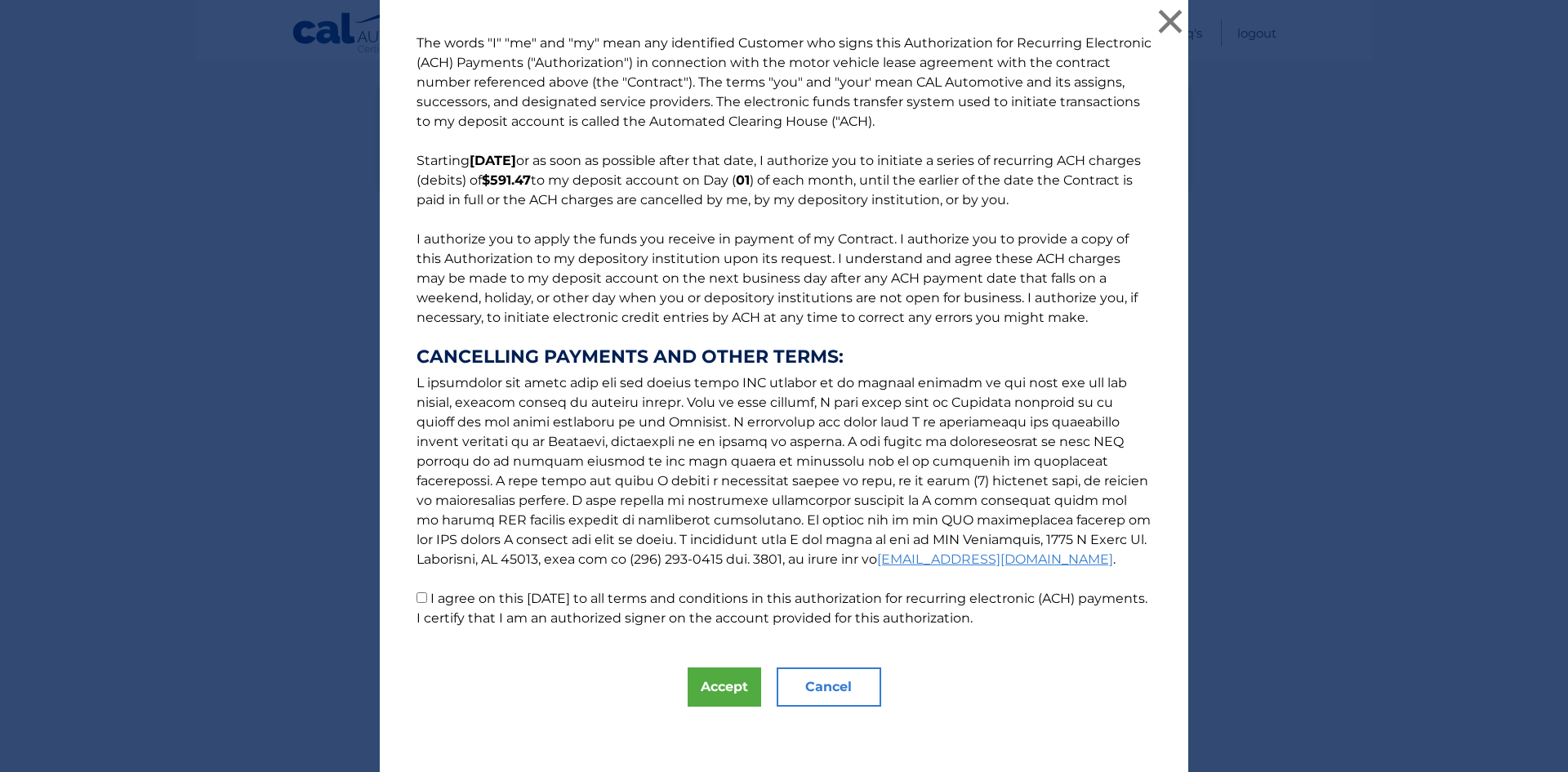
click at [409, 604] on p "The words "I" "me" and "my" mean any identified Customer who signs this Authori…" at bounding box center [783, 330] width 767 height 594
click at [416, 597] on input "I agree on this 09/04/2025 to all terms and conditions in this authorization fo…" at bounding box center [421, 597] width 11 height 11
checkbox input "true"
click at [699, 687] on button "Accept" at bounding box center [724, 686] width 74 height 39
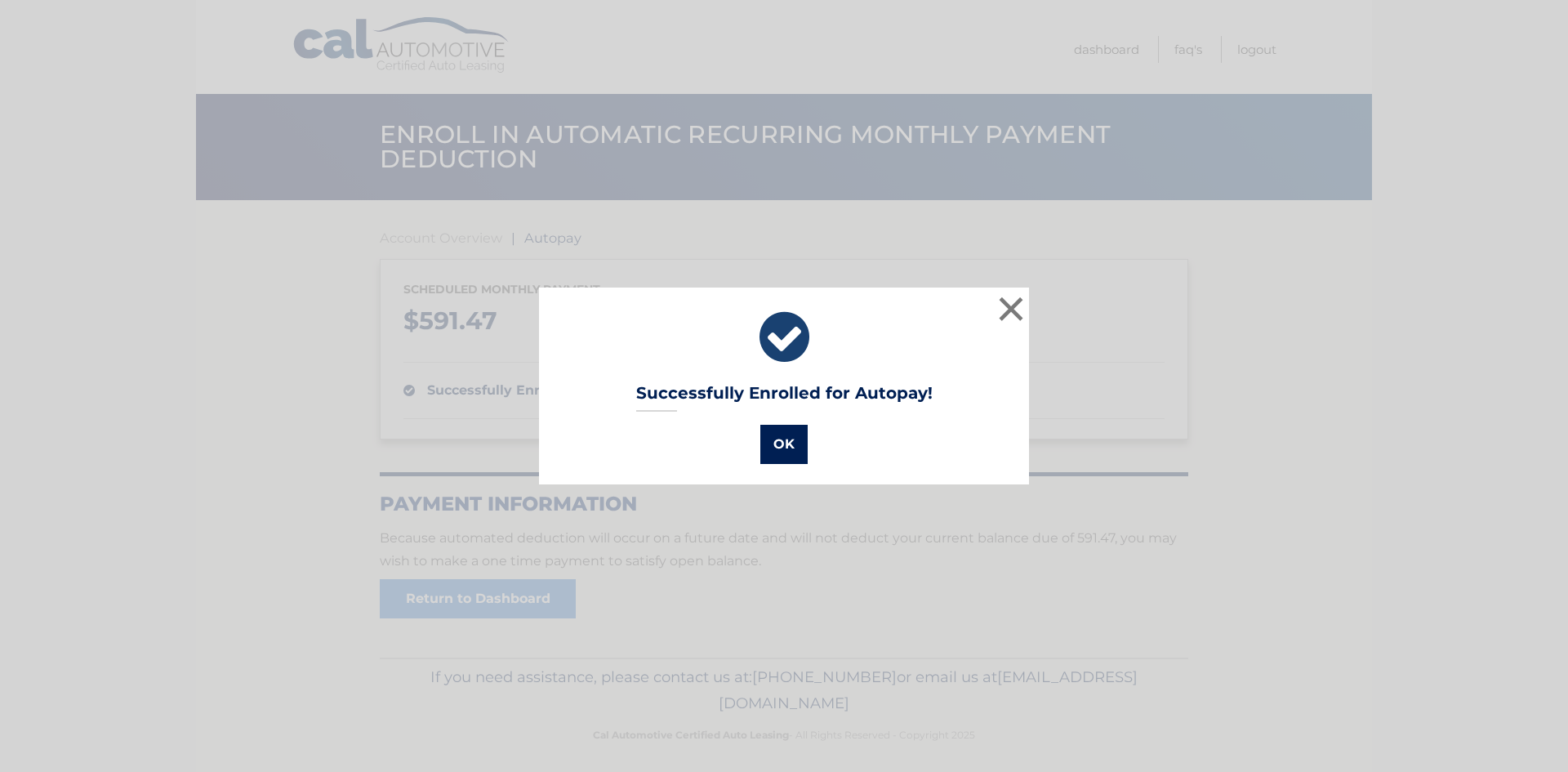
click at [777, 448] on button "OK" at bounding box center [783, 444] width 47 height 39
